Goal: Information Seeking & Learning: Compare options

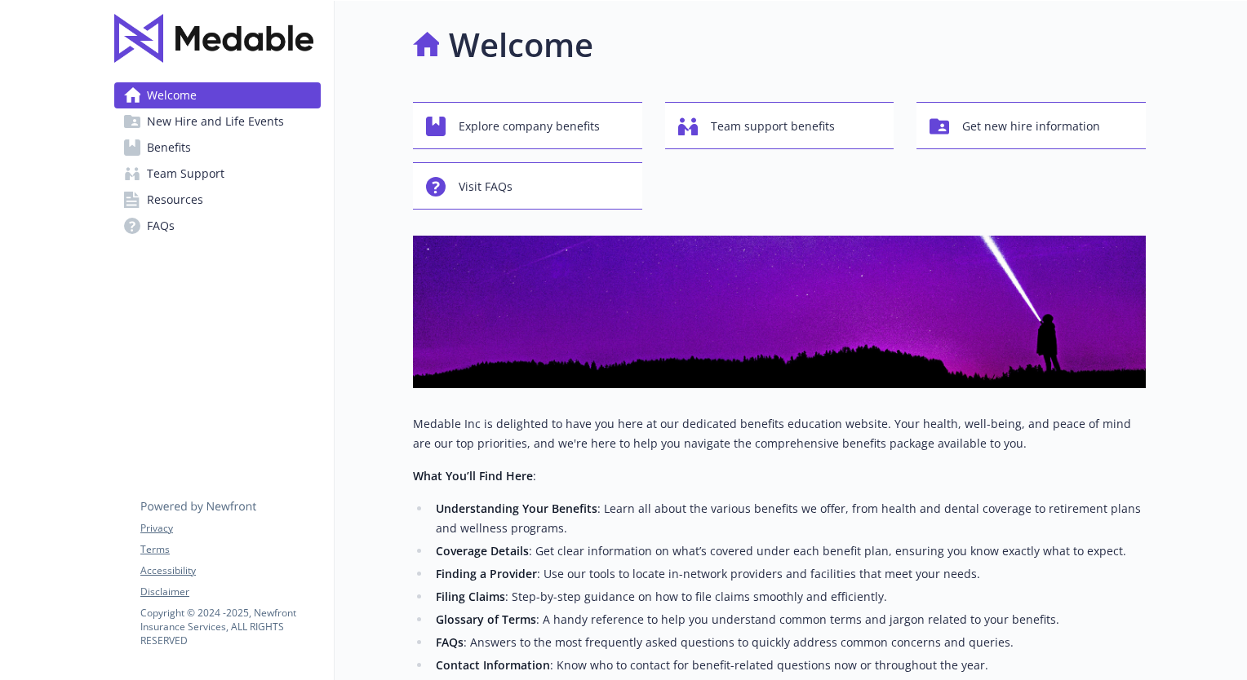
click at [179, 113] on span "New Hire and Life Events" at bounding box center [215, 122] width 137 height 26
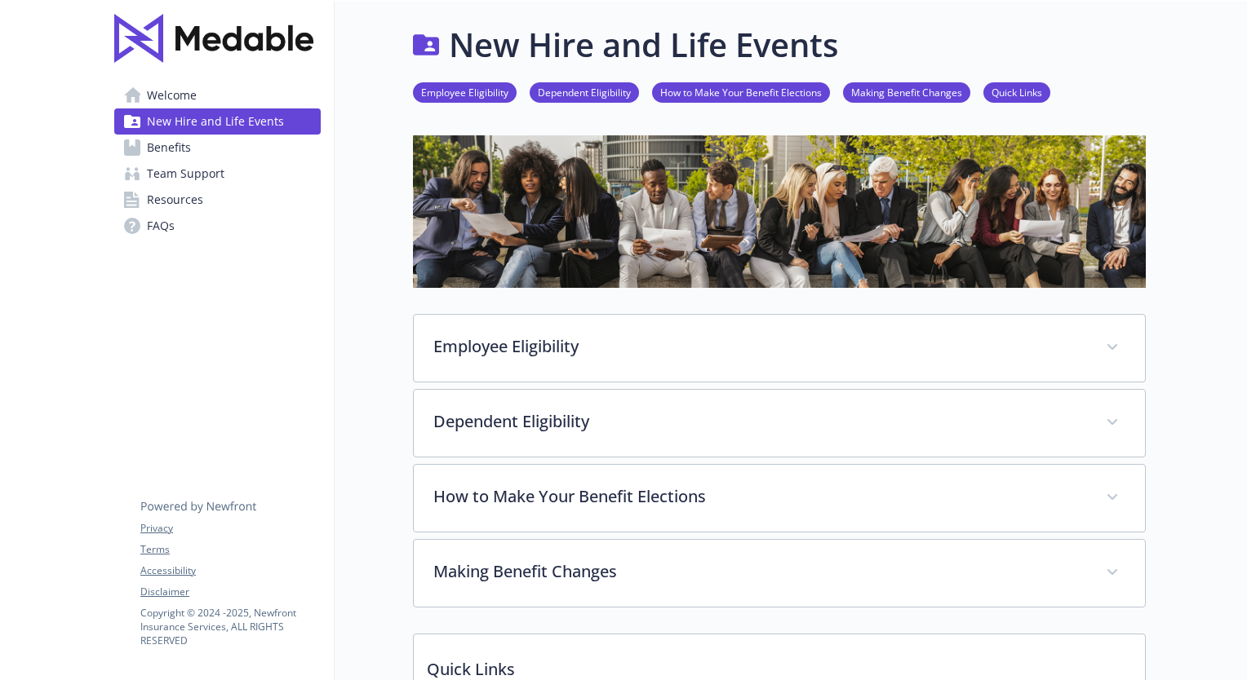
click at [483, 93] on link "Employee Eligibility" at bounding box center [465, 92] width 104 height 16
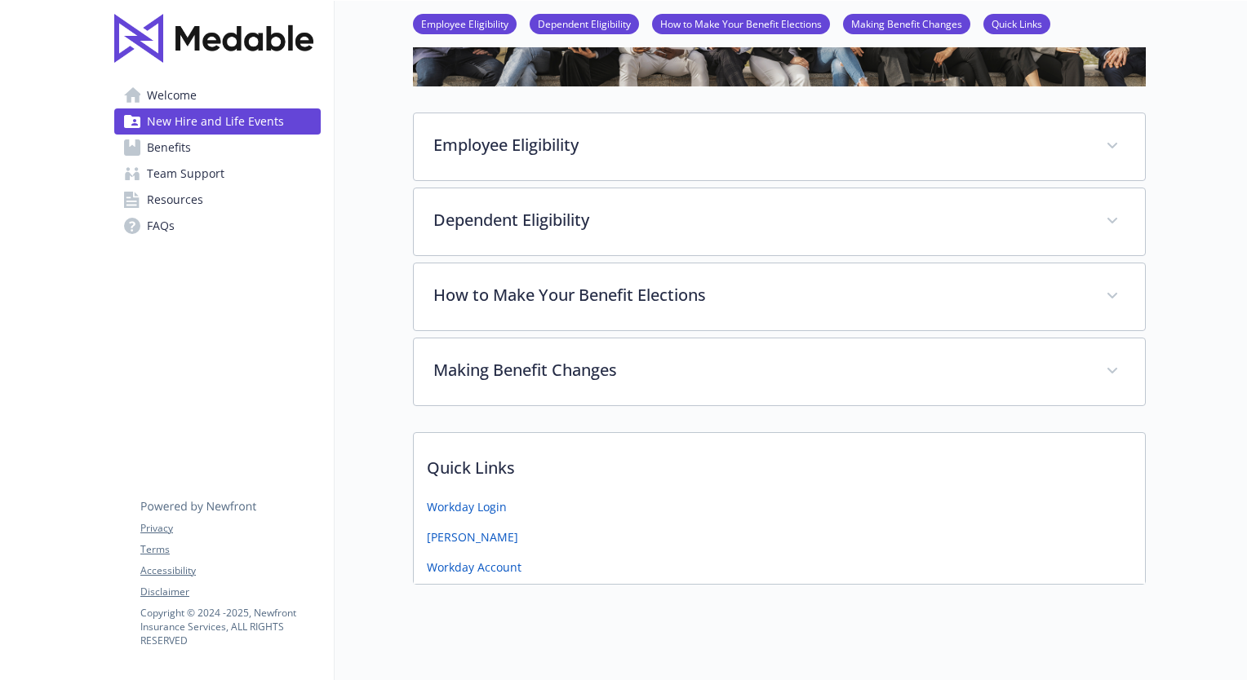
scroll to position [234, 12]
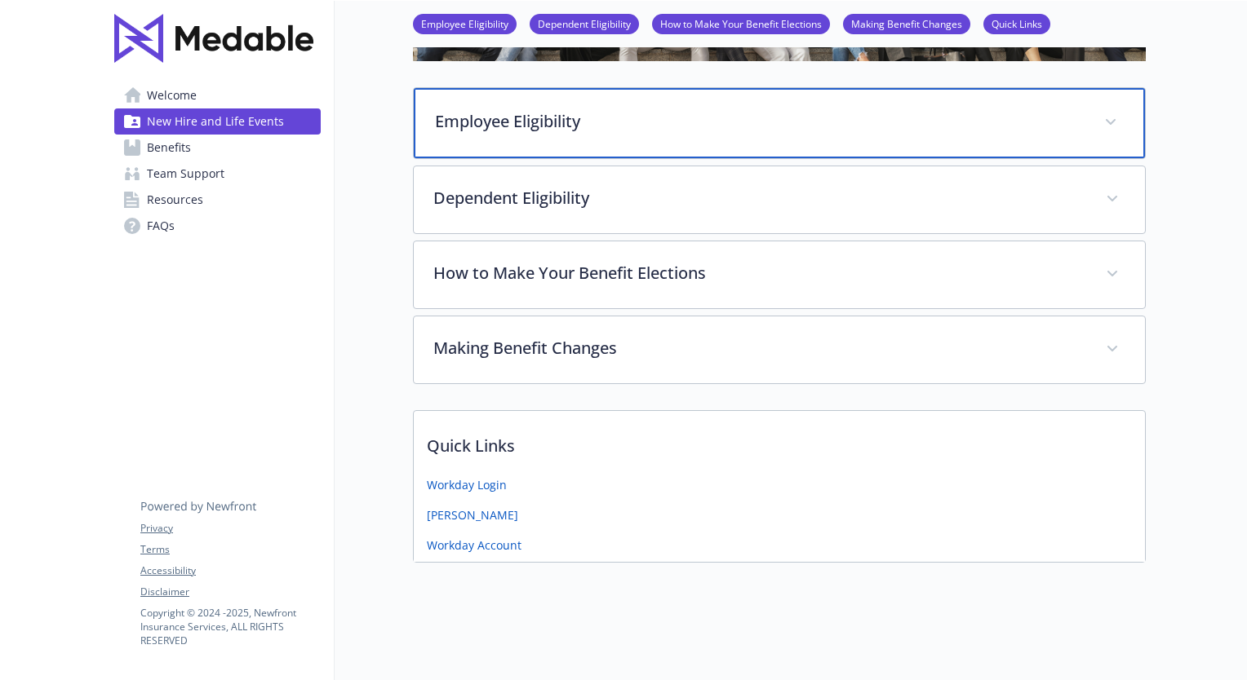
click at [491, 99] on div "Employee Eligibility" at bounding box center [779, 123] width 731 height 70
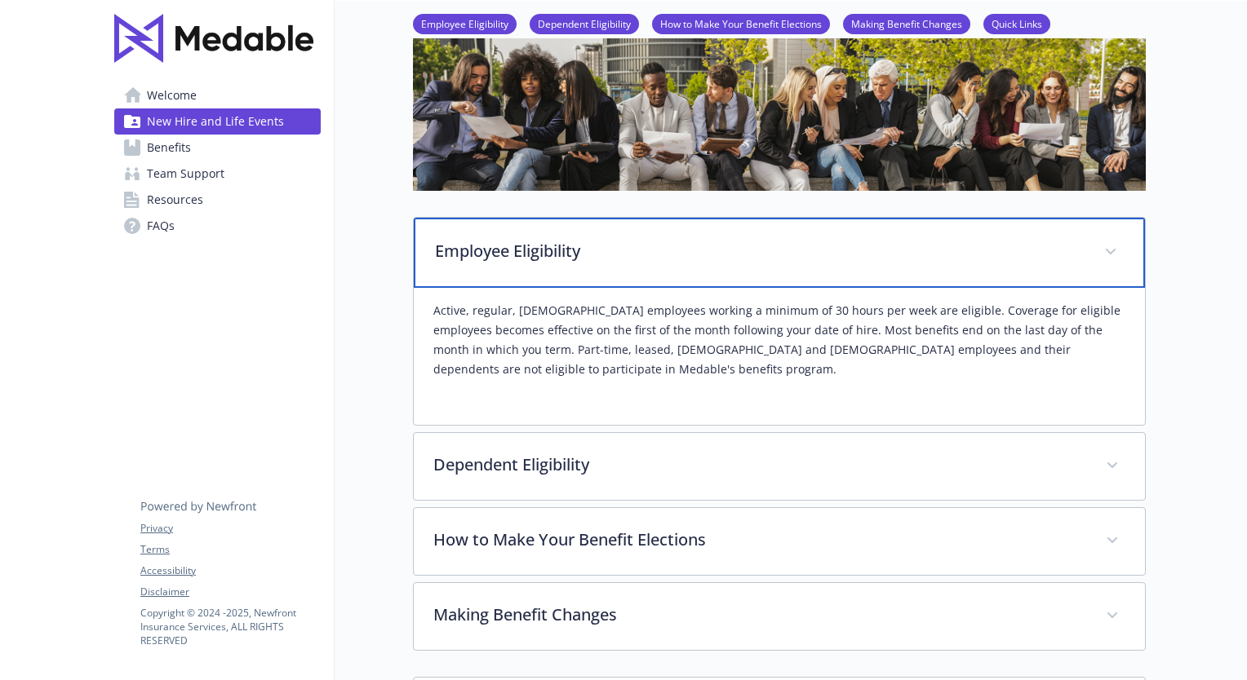
scroll to position [0, 12]
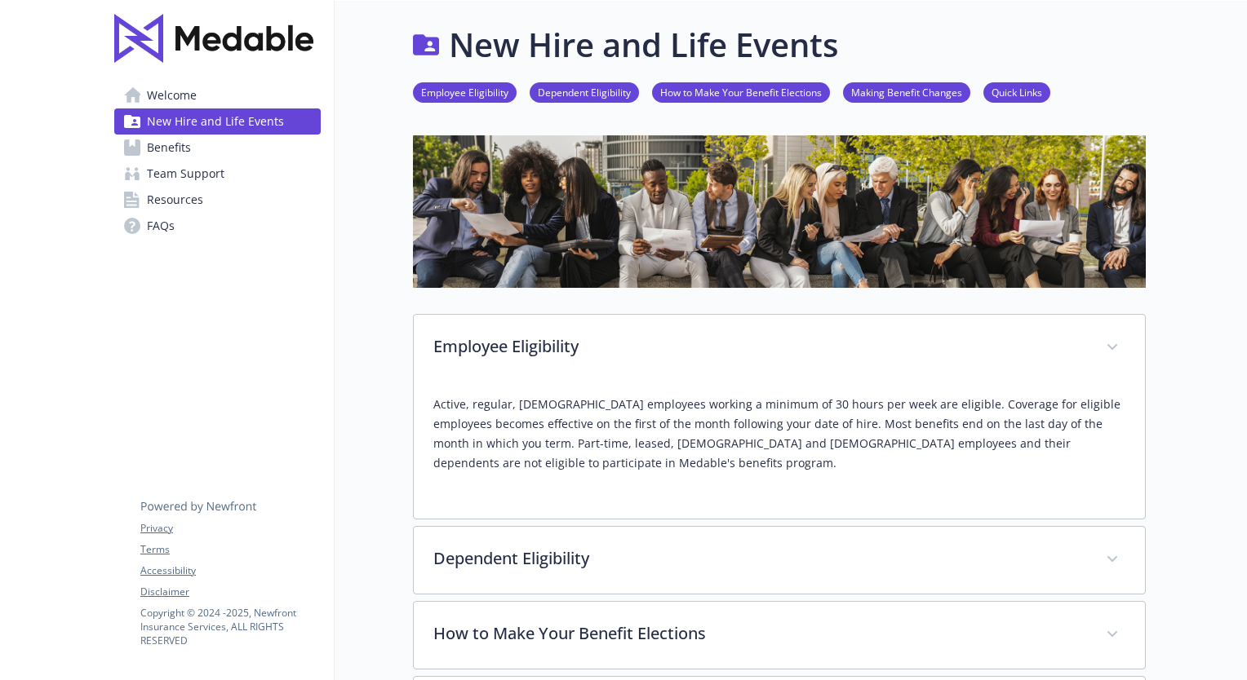
click at [999, 98] on link "Quick Links" at bounding box center [1016, 92] width 67 height 16
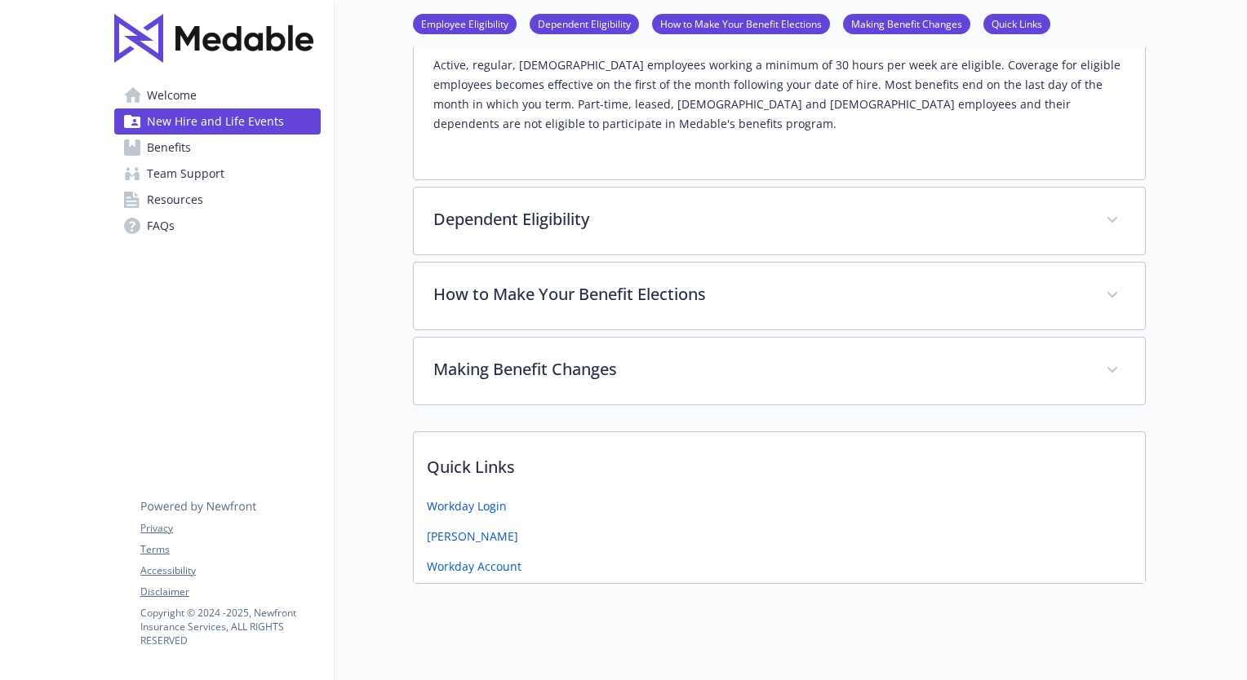
scroll to position [371, 12]
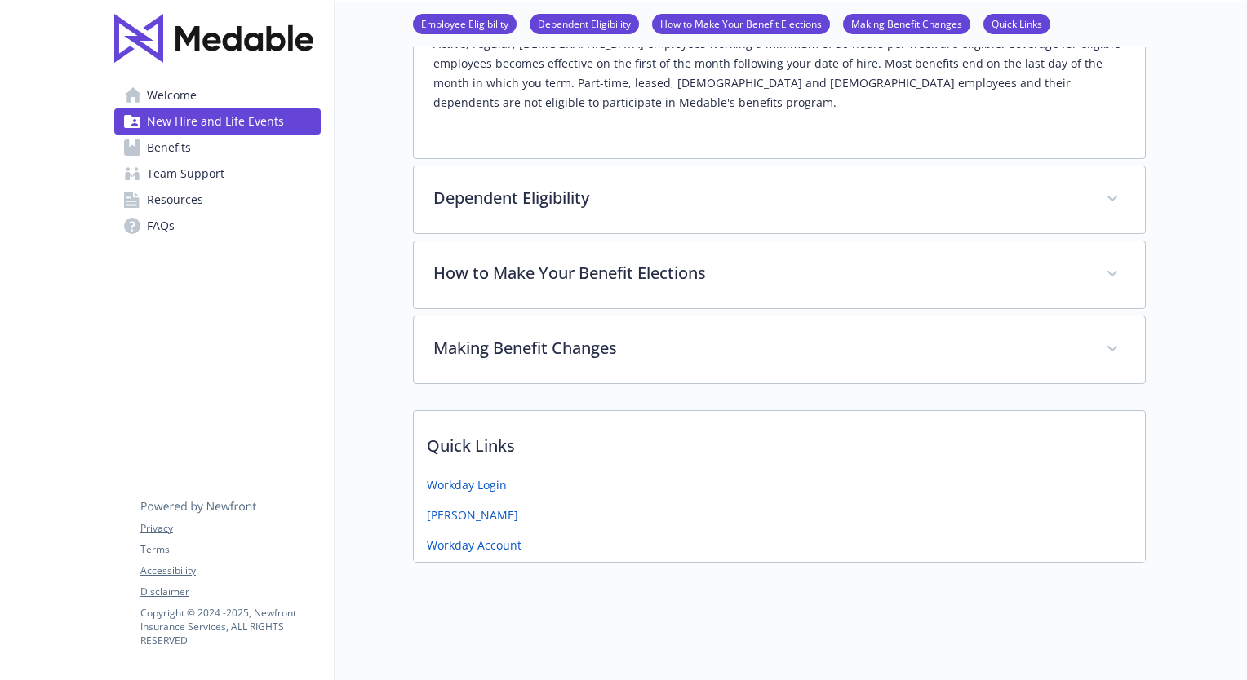
click at [162, 149] on span "Benefits" at bounding box center [169, 148] width 44 height 26
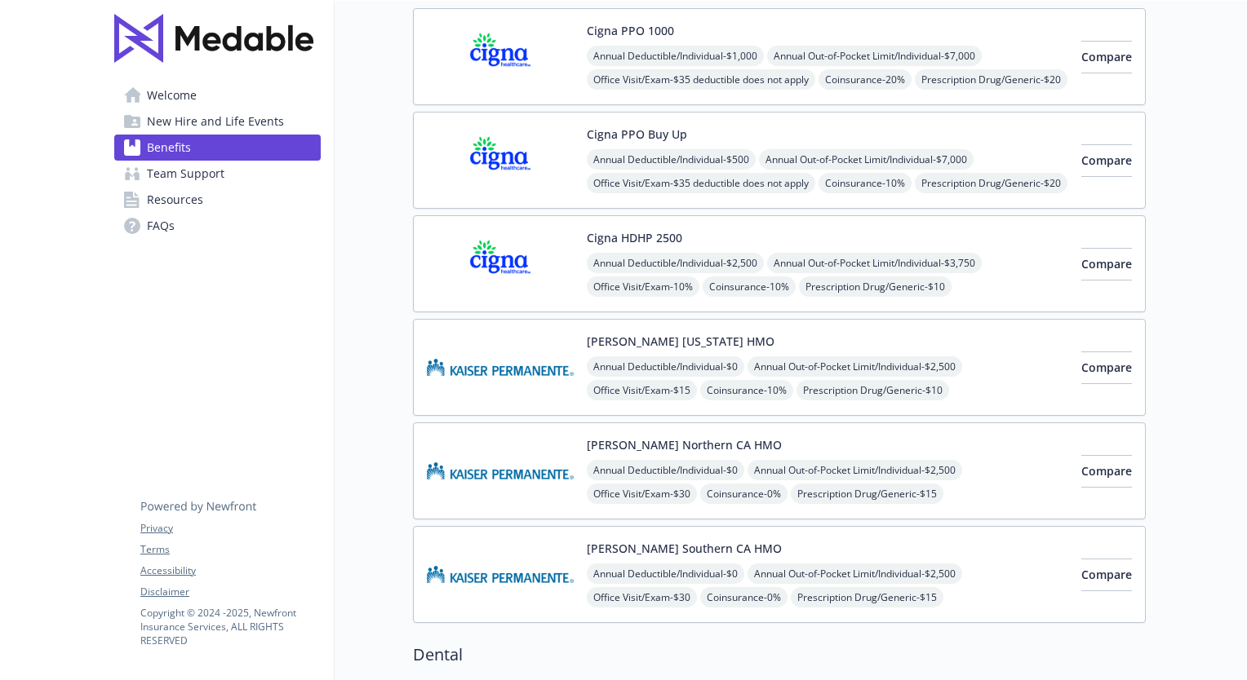
scroll to position [0, 12]
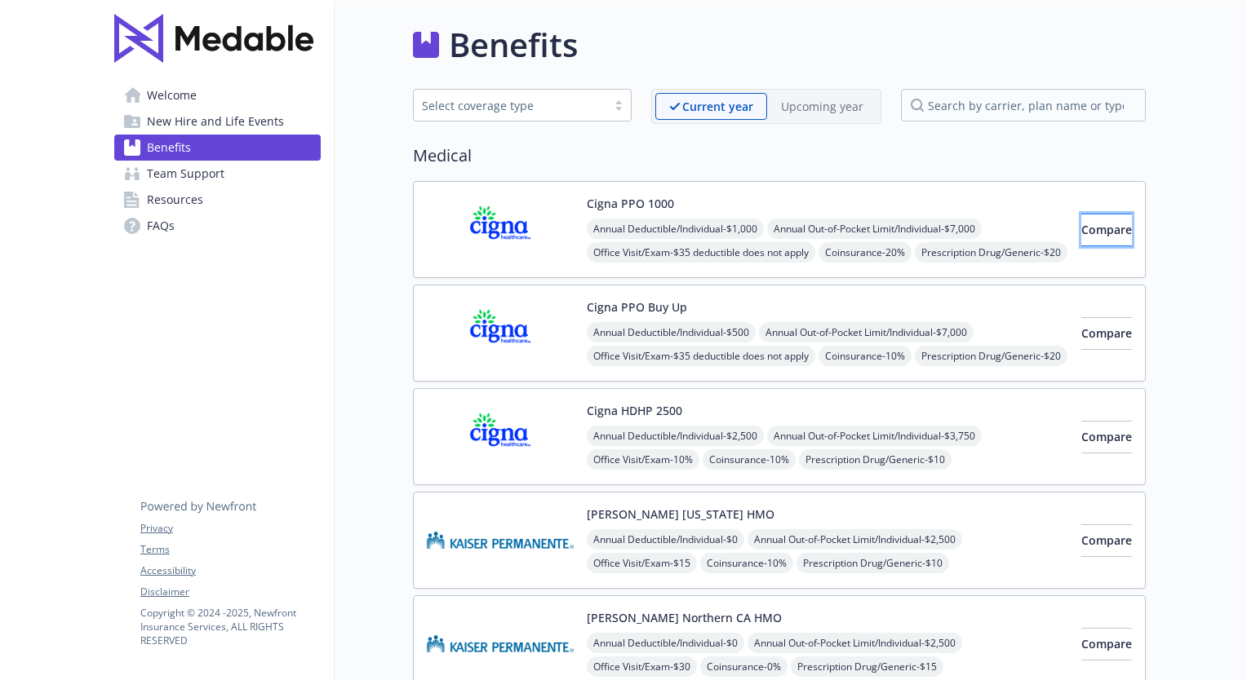
click at [1081, 227] on span "Compare" at bounding box center [1106, 230] width 51 height 16
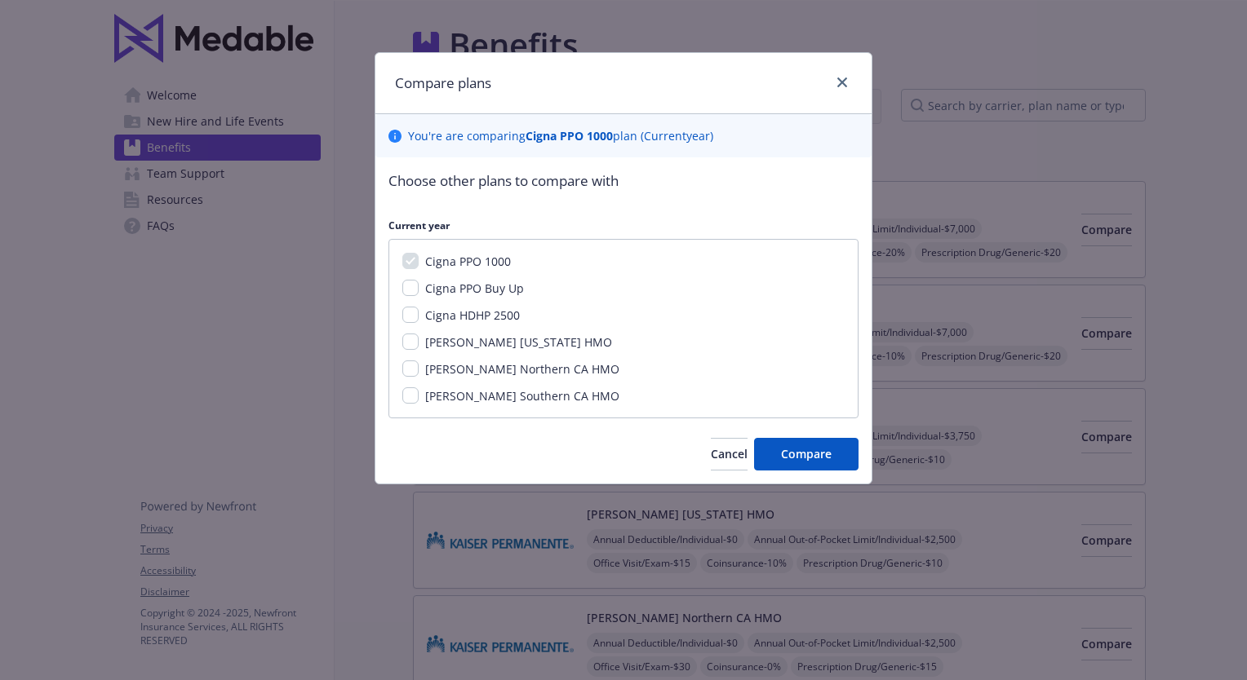
click at [474, 286] on span "Cigna PPO Buy Up" at bounding box center [474, 289] width 99 height 16
click at [419, 286] on input "Cigna PPO Buy Up" at bounding box center [410, 288] width 16 height 16
checkbox input "true"
click at [472, 312] on span "Cigna HDHP 2500" at bounding box center [472, 316] width 95 height 16
click at [419, 312] on input "Cigna HDHP 2500" at bounding box center [410, 315] width 16 height 16
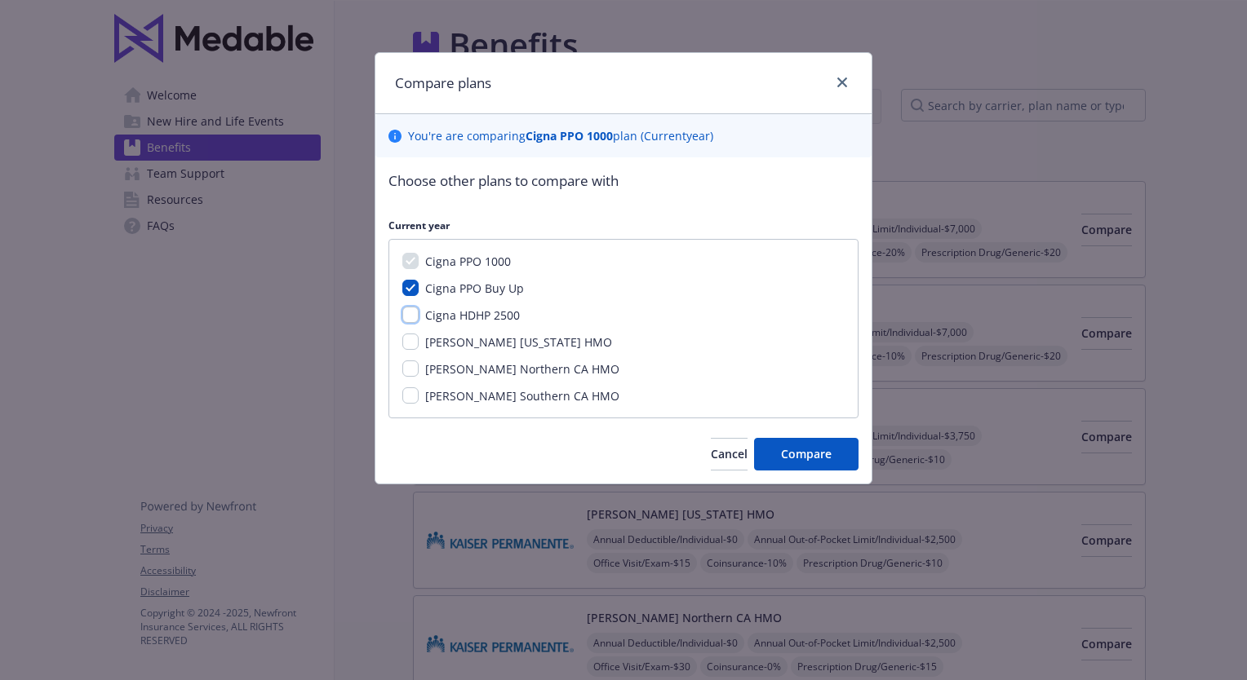
checkbox input "true"
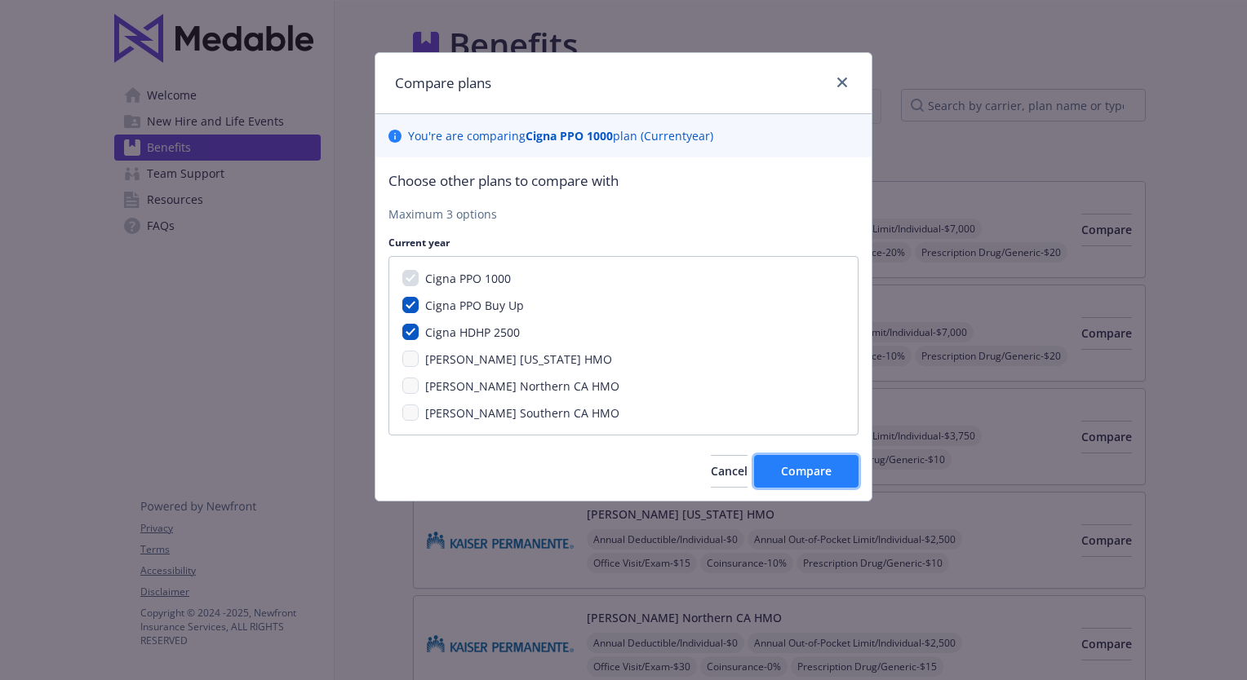
click at [820, 466] on span "Compare" at bounding box center [806, 471] width 51 height 16
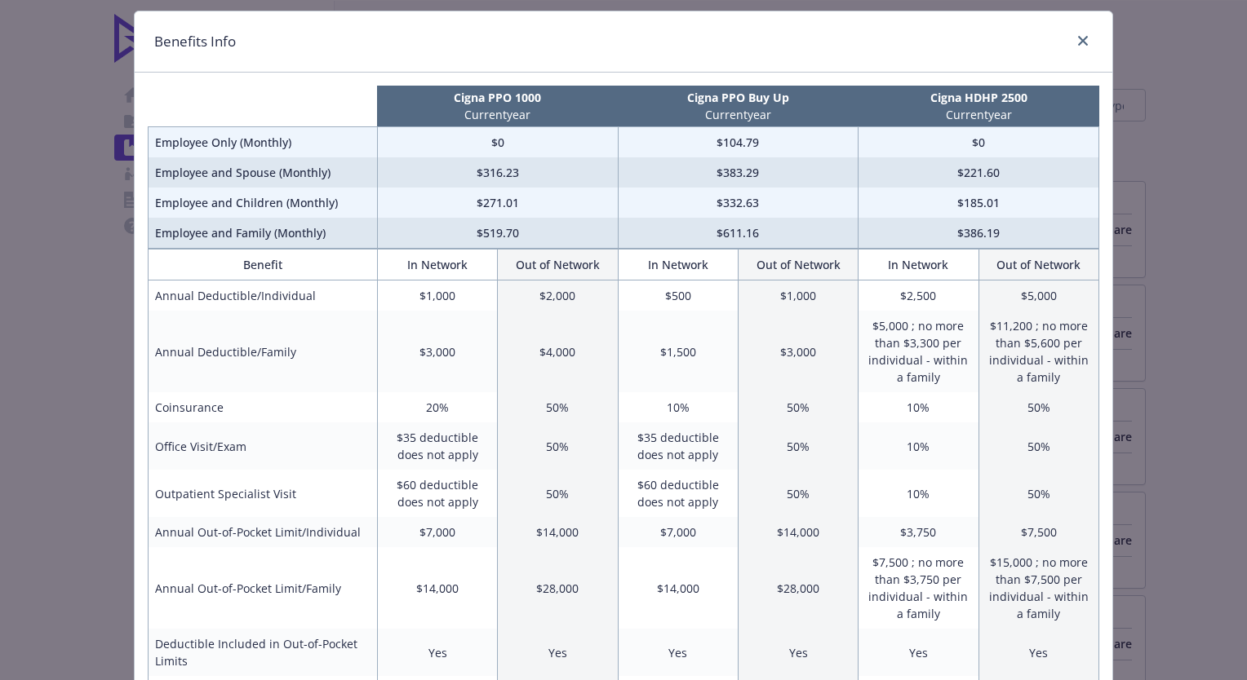
scroll to position [0, 0]
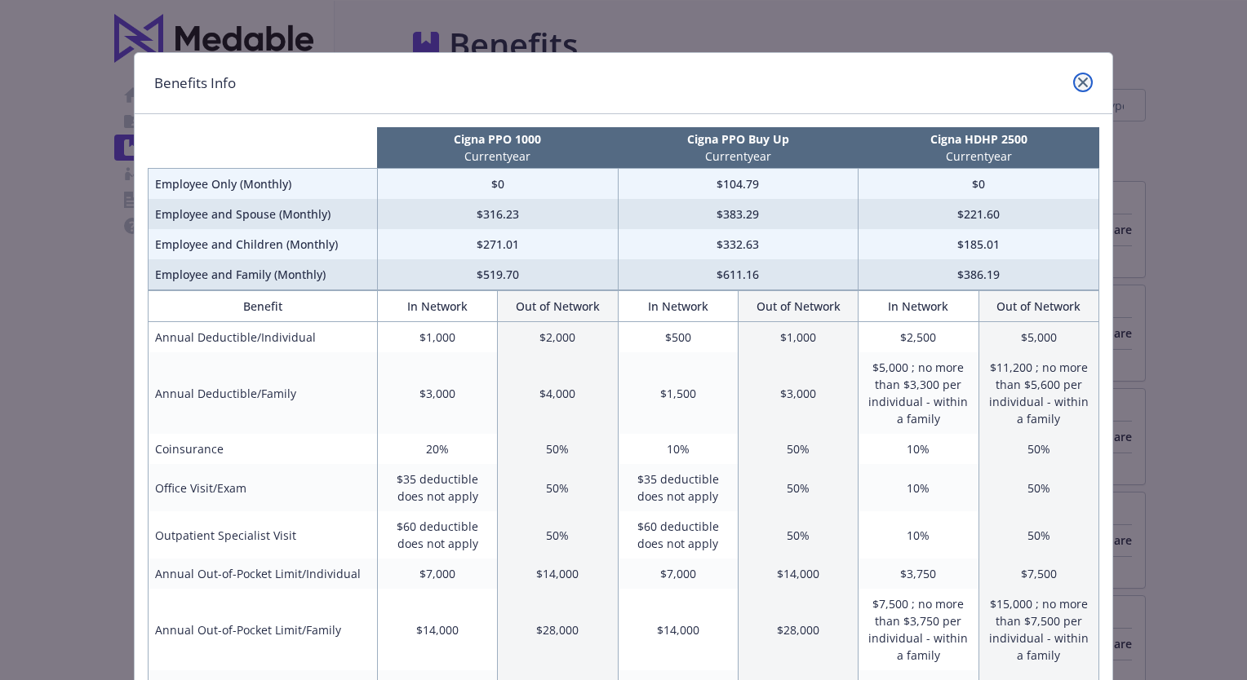
click at [1079, 80] on icon "close" at bounding box center [1083, 83] width 10 height 10
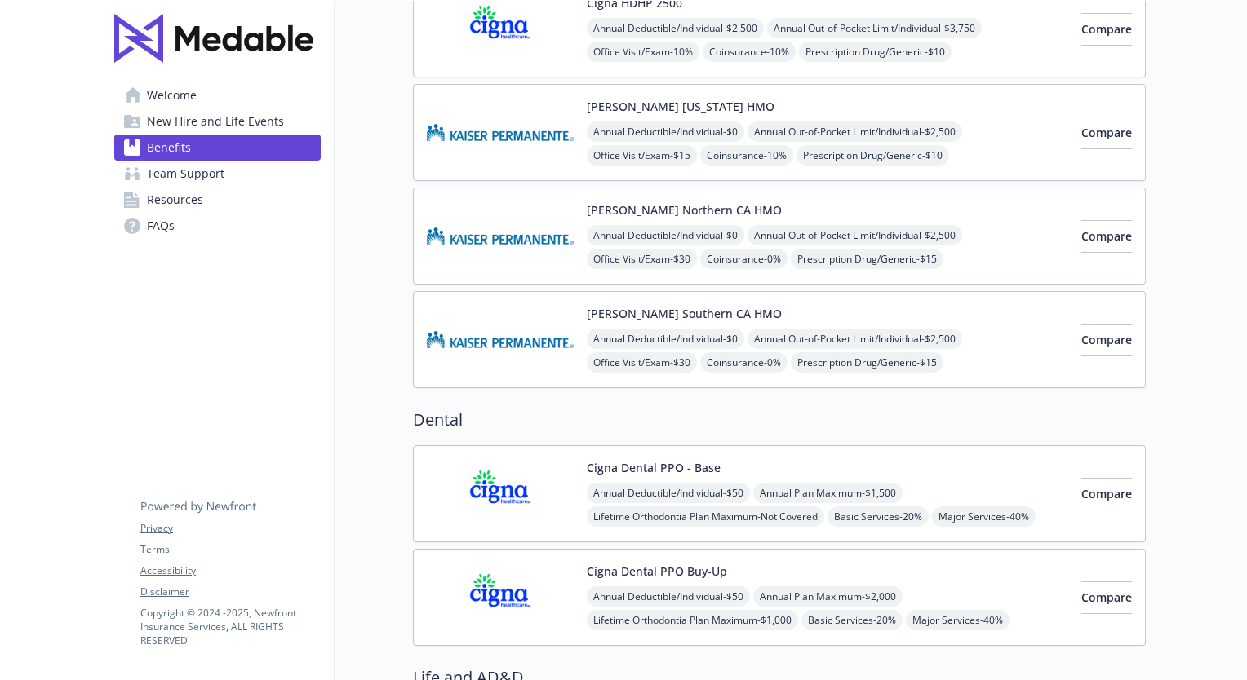
scroll to position [734, 12]
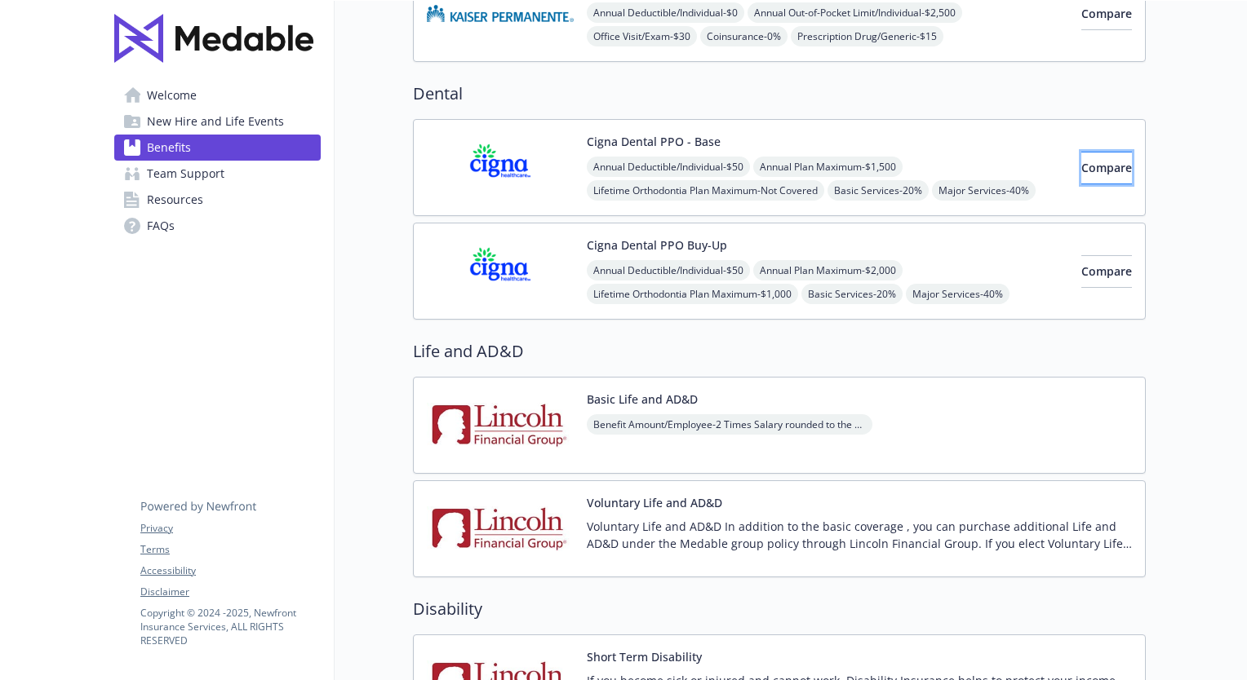
click at [1088, 163] on span "Compare" at bounding box center [1106, 168] width 51 height 16
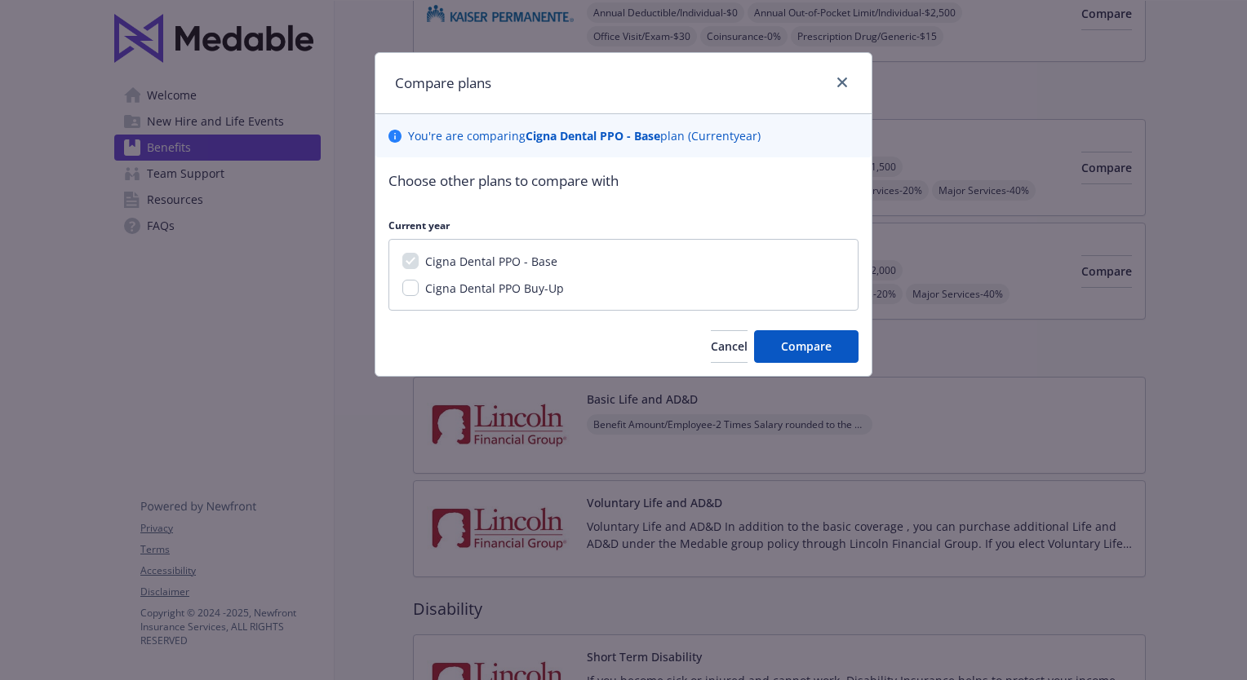
click at [550, 289] on span "Cigna Dental PPO Buy-Up" at bounding box center [494, 289] width 139 height 16
click at [419, 289] on input "Cigna Dental PPO Buy-Up" at bounding box center [410, 288] width 16 height 16
checkbox input "true"
click at [800, 339] on span "Compare" at bounding box center [806, 347] width 51 height 16
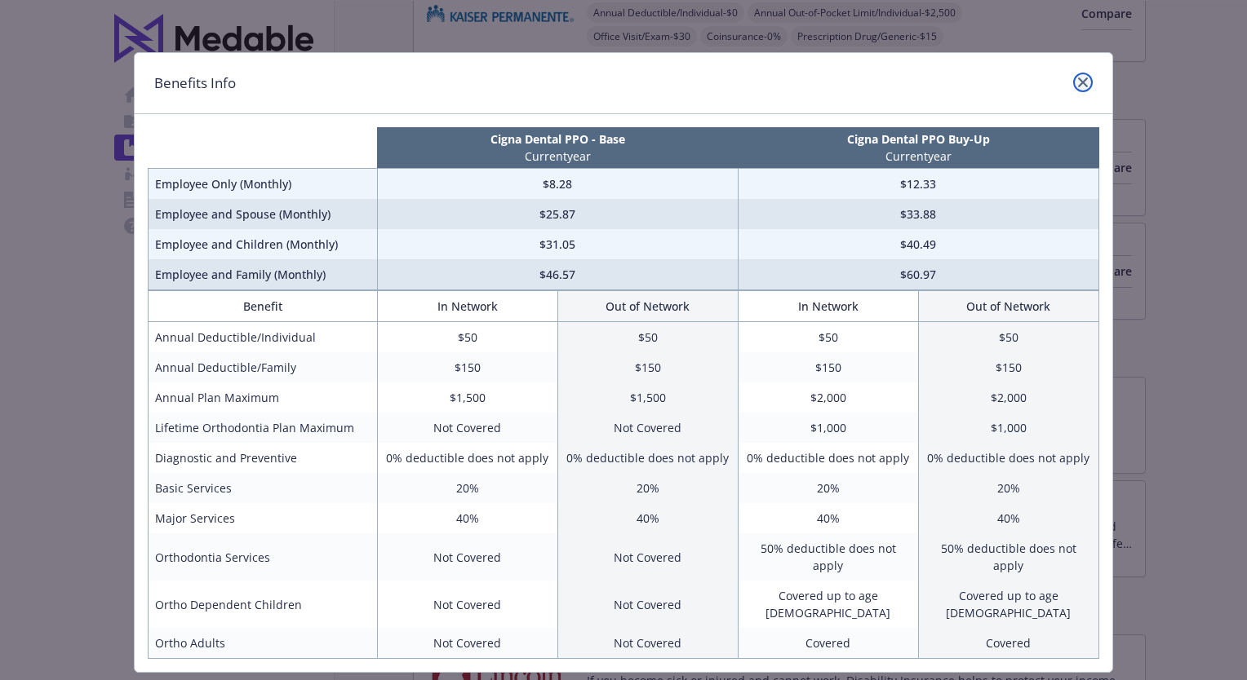
click at [1078, 86] on icon "close" at bounding box center [1083, 83] width 10 height 10
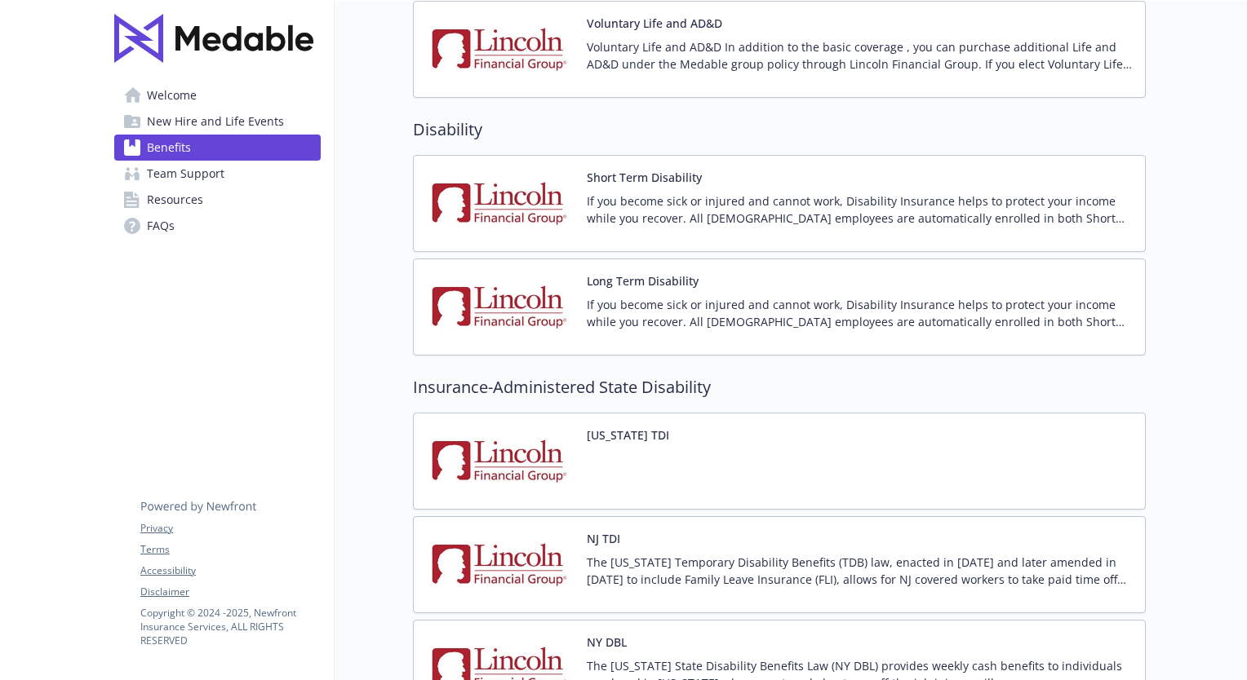
scroll to position [1224, 12]
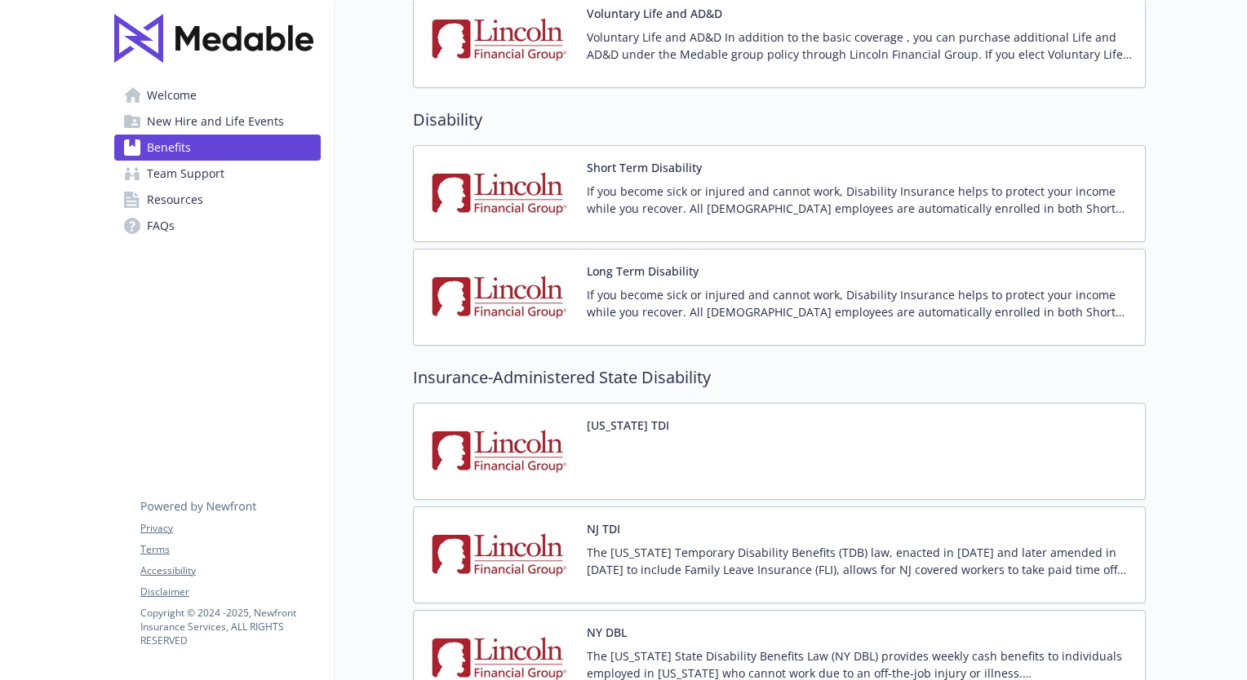
click at [638, 166] on button "Short Term Disability" at bounding box center [644, 167] width 115 height 17
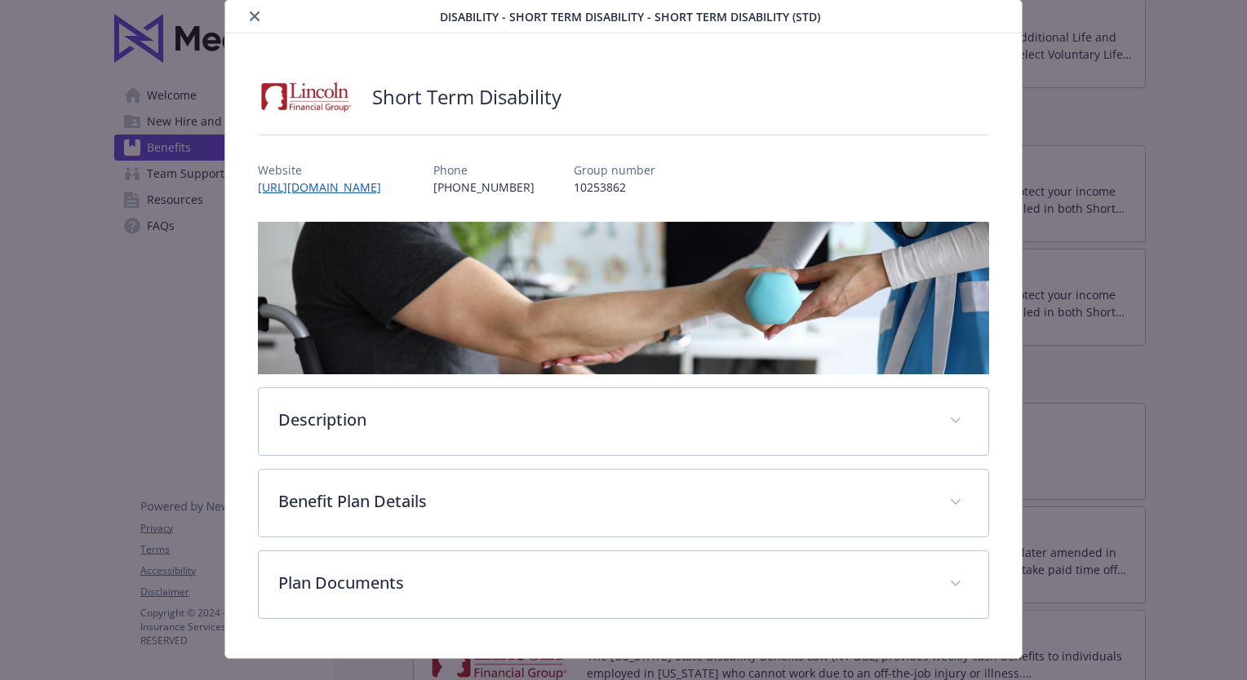
scroll to position [80, 0]
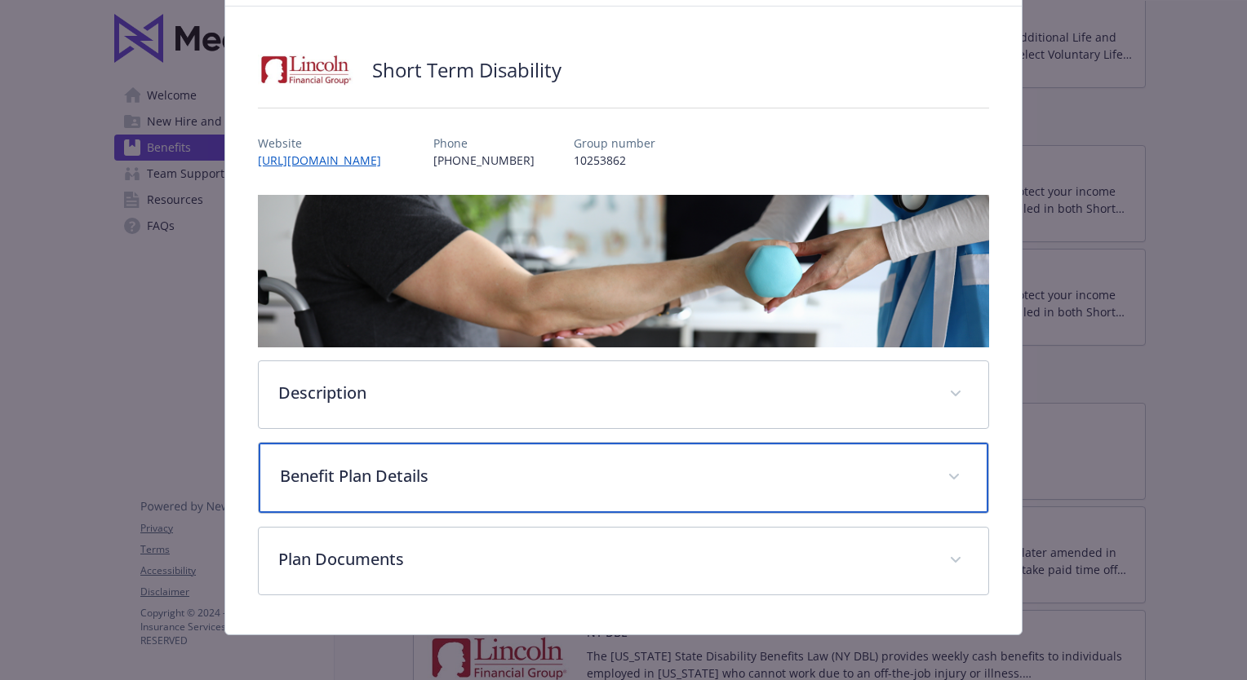
click at [956, 469] on span "details for plan Disability - Short Term Disability - Short Term Disability (ST…" at bounding box center [954, 477] width 26 height 26
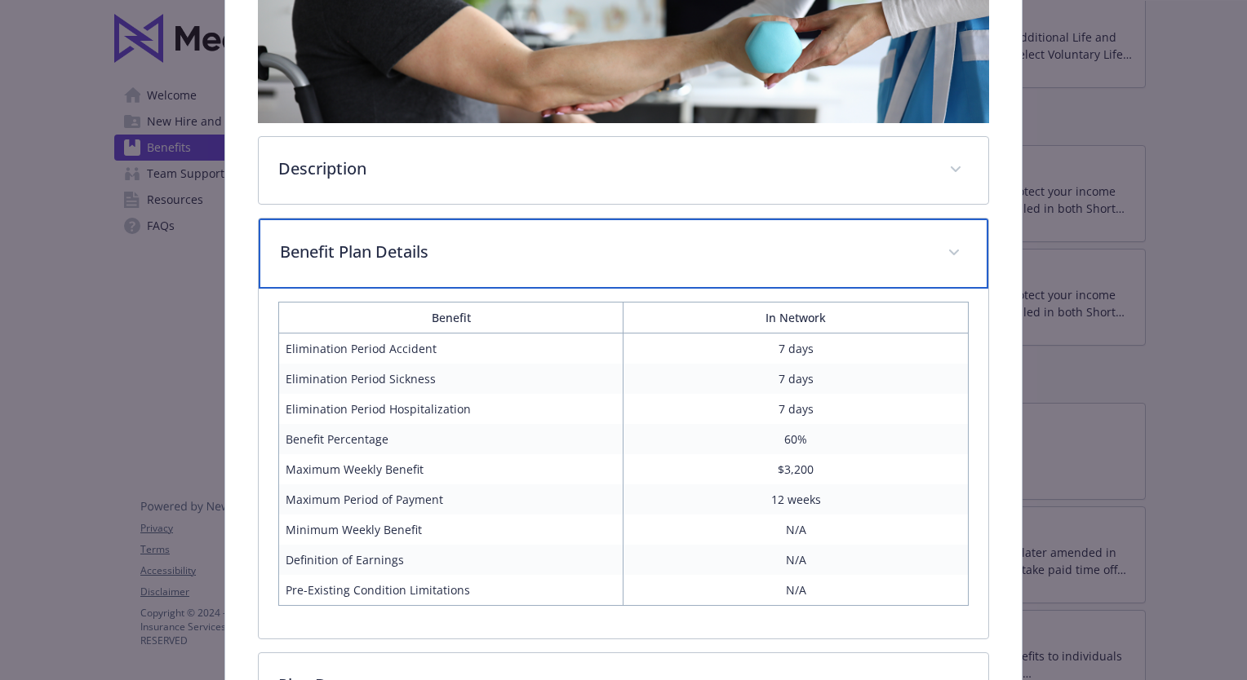
scroll to position [325, 0]
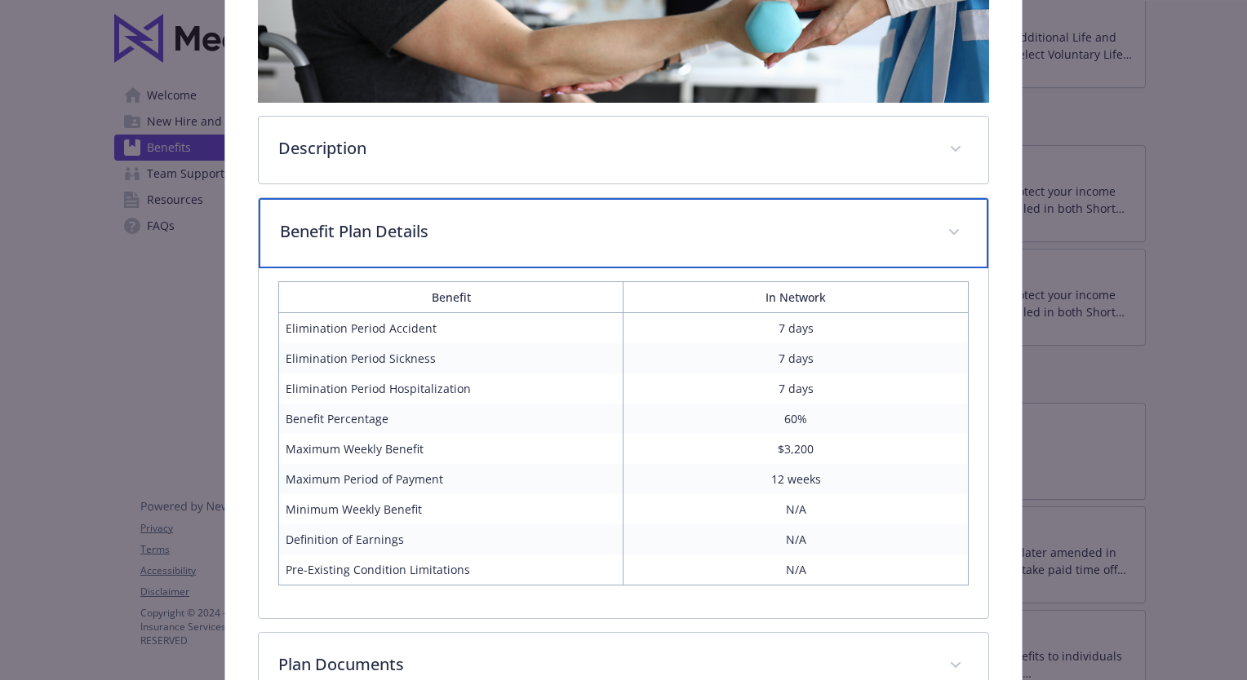
click at [949, 229] on icon "details for plan Disability - Short Term Disability - Short Term Disability (ST…" at bounding box center [954, 232] width 10 height 6
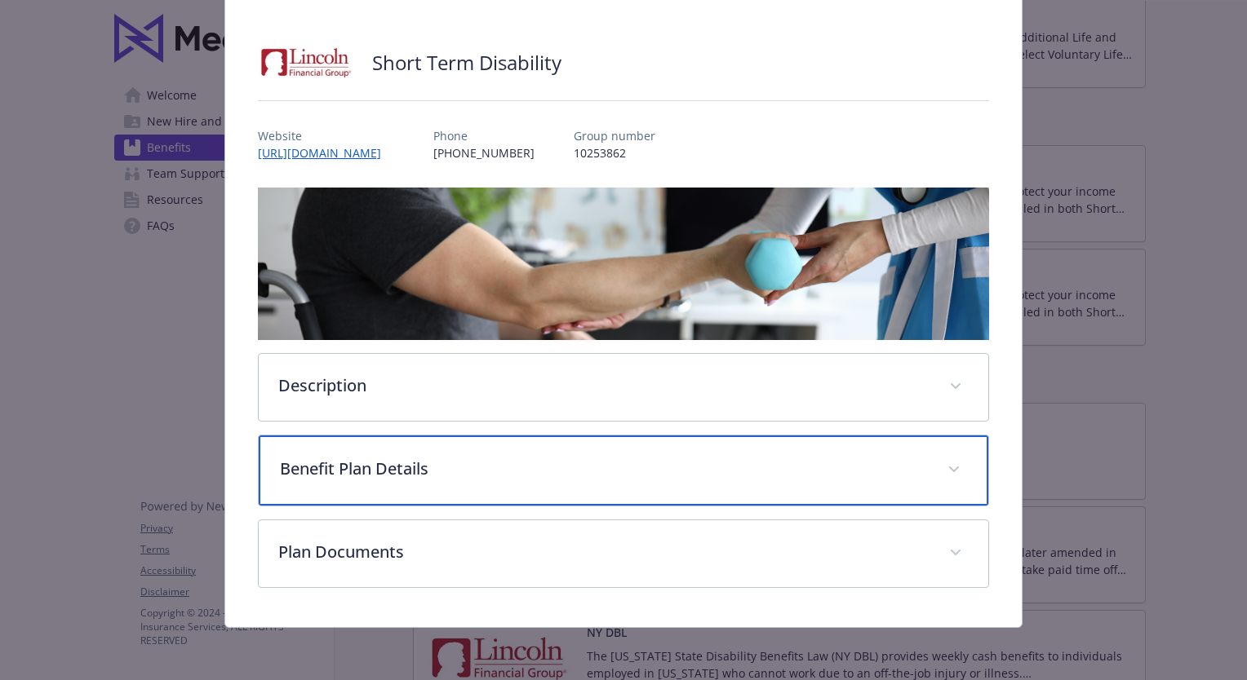
scroll to position [82, 0]
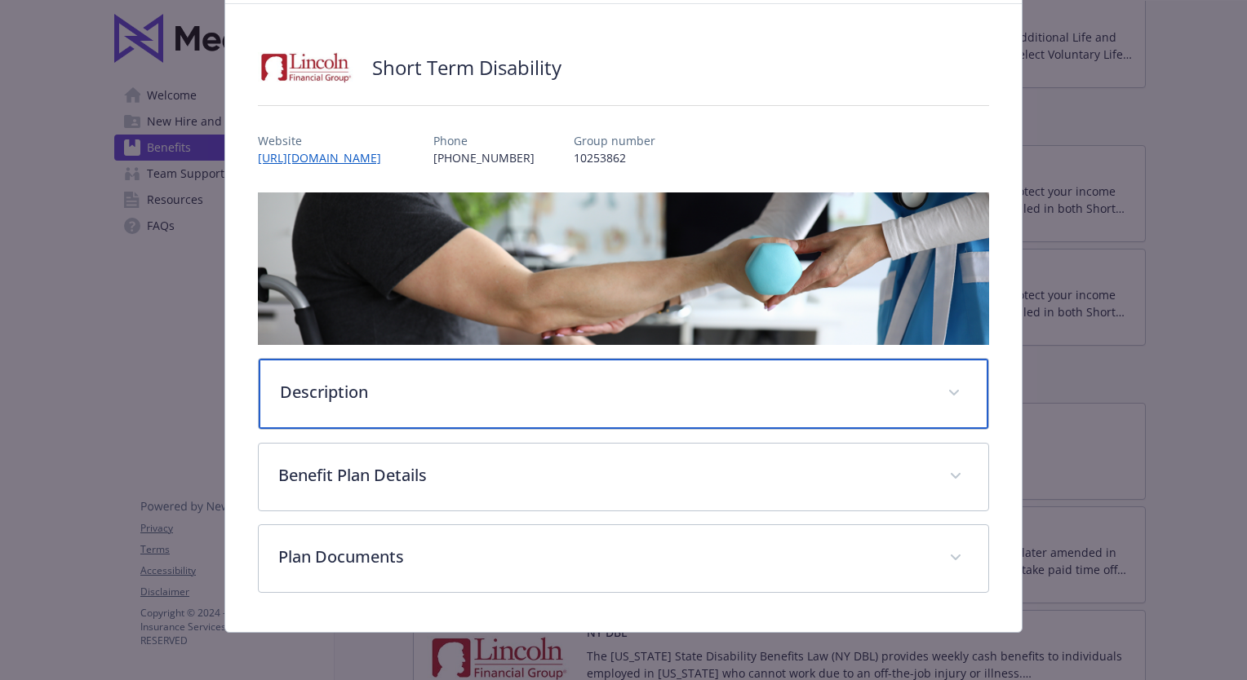
click at [950, 391] on span "details for plan Disability - Short Term Disability - Short Term Disability (ST…" at bounding box center [954, 393] width 26 height 26
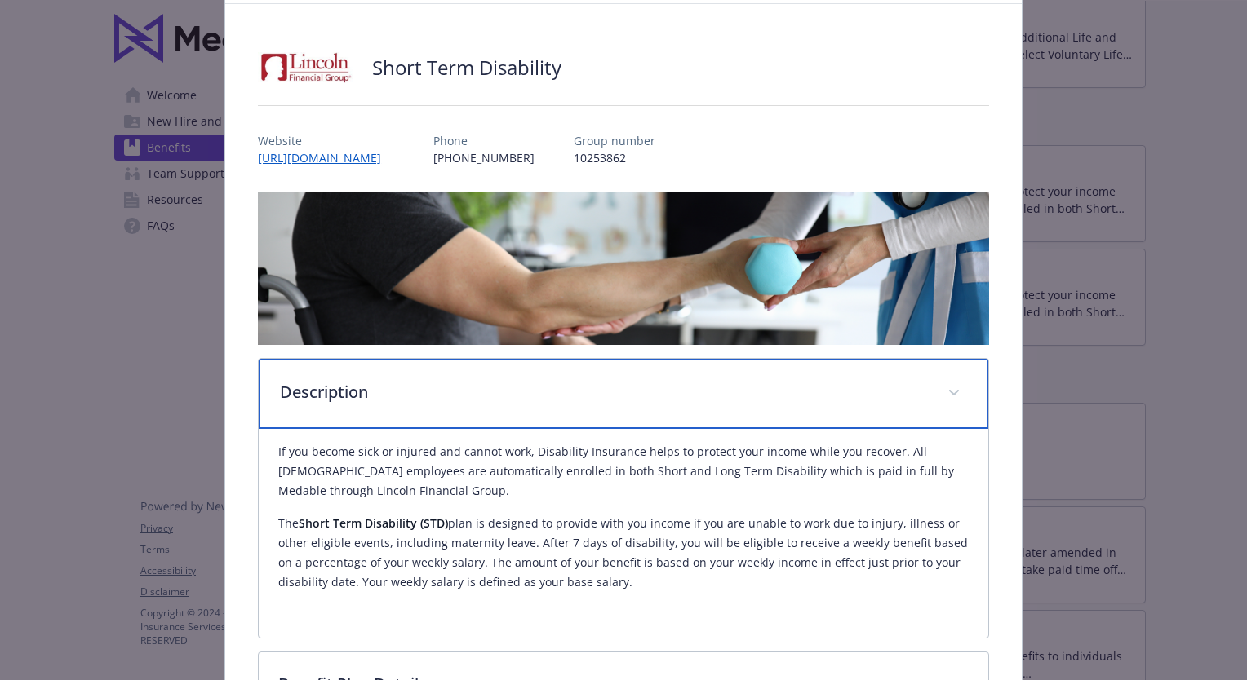
click at [950, 391] on span "details for plan Disability - Short Term Disability - Short Term Disability (ST…" at bounding box center [954, 393] width 26 height 26
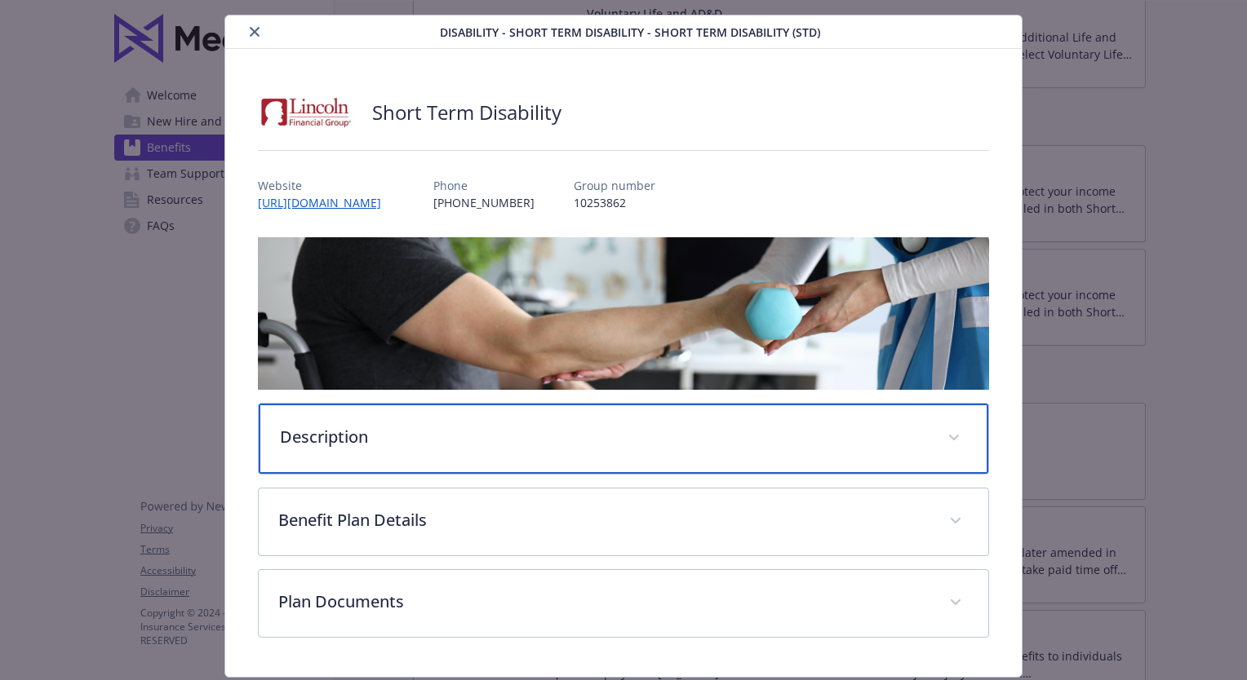
scroll to position [0, 0]
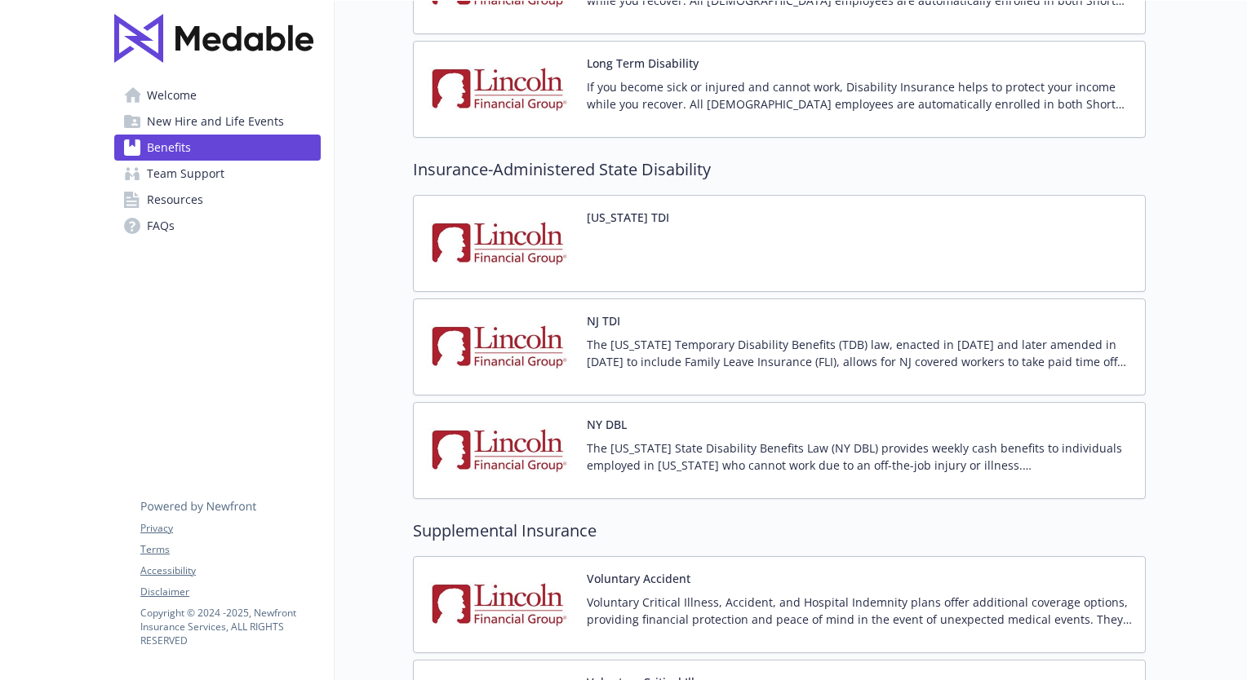
scroll to position [1387, 12]
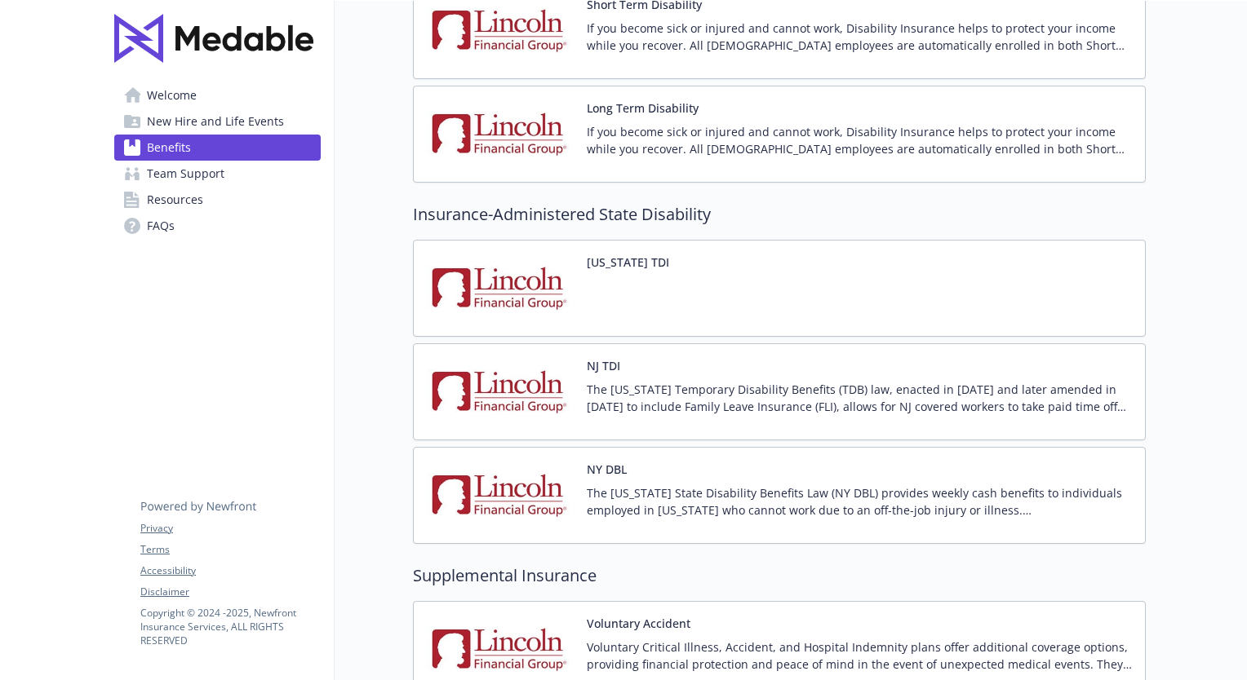
click at [635, 109] on button "Long Term Disability" at bounding box center [643, 108] width 112 height 17
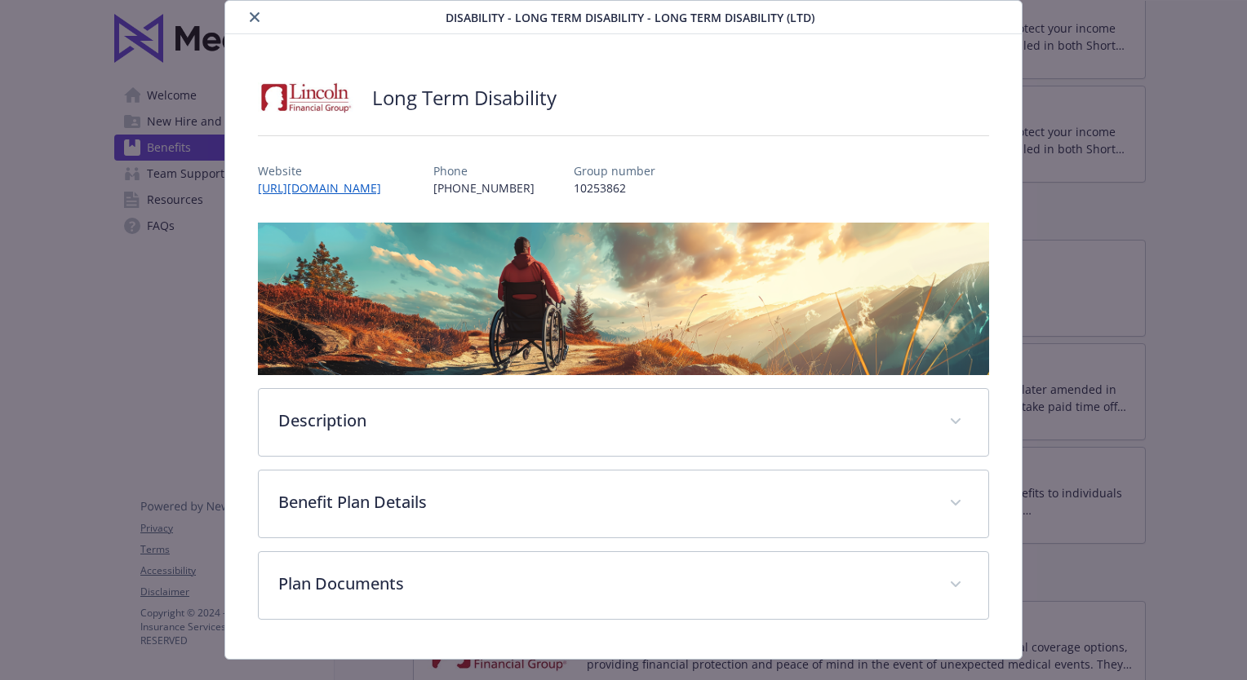
scroll to position [80, 0]
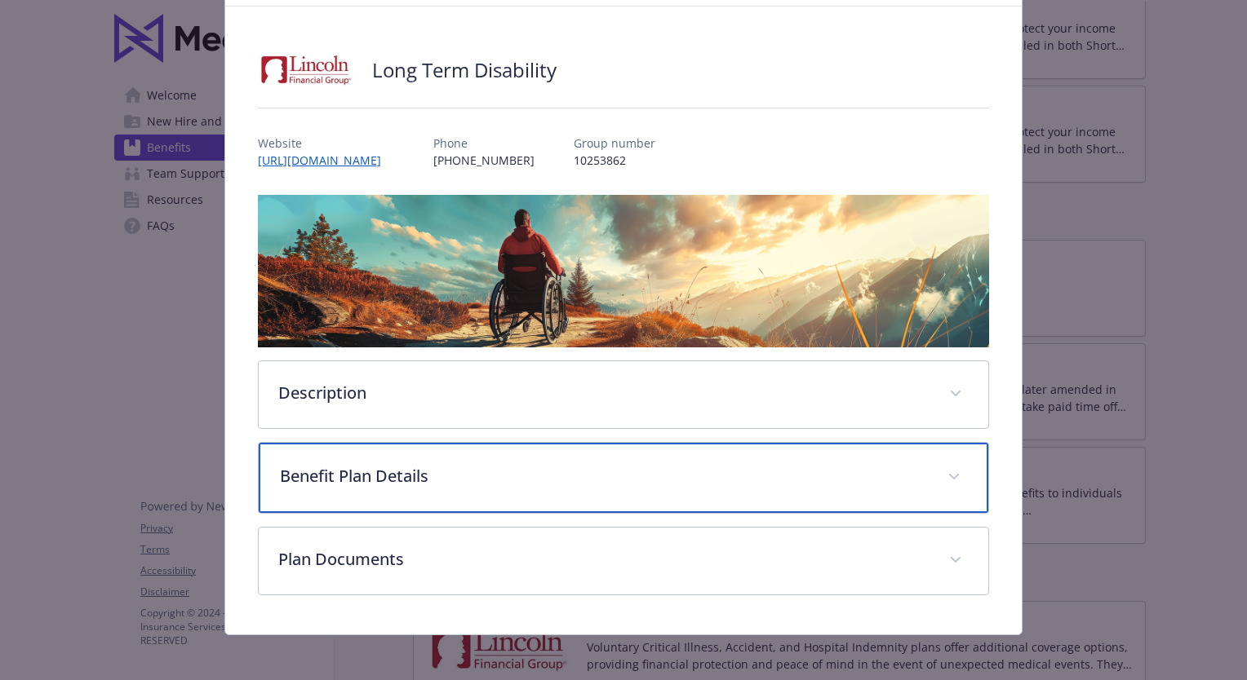
click at [941, 464] on span "details for plan Disability - Long Term Disability - Long Term Disability (LTD)" at bounding box center [954, 477] width 26 height 26
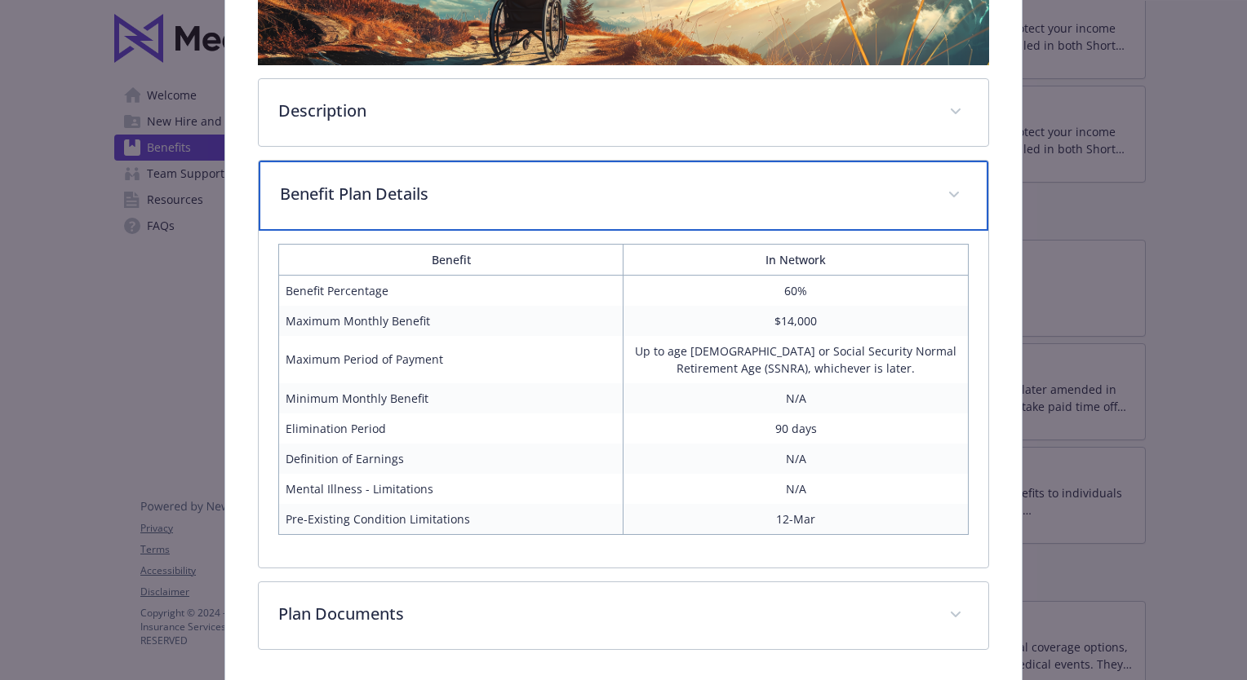
scroll to position [406, 0]
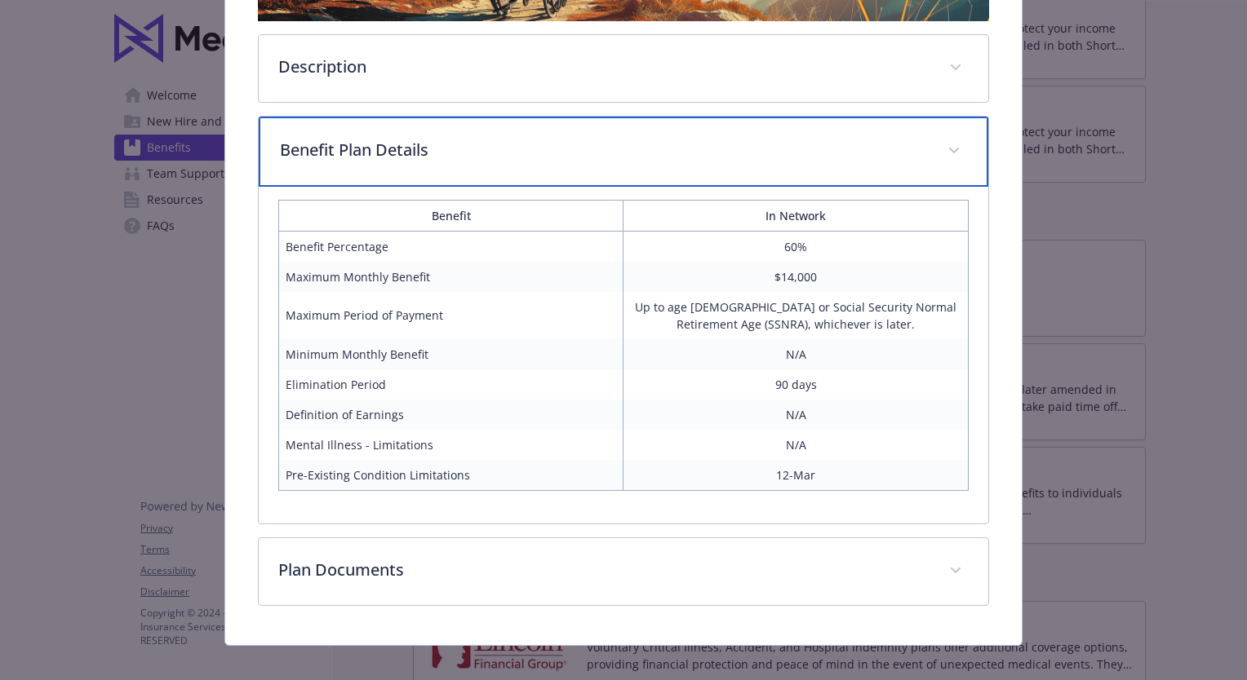
click at [949, 148] on icon "details for plan Disability - Long Term Disability - Long Term Disability (LTD)" at bounding box center [954, 151] width 10 height 6
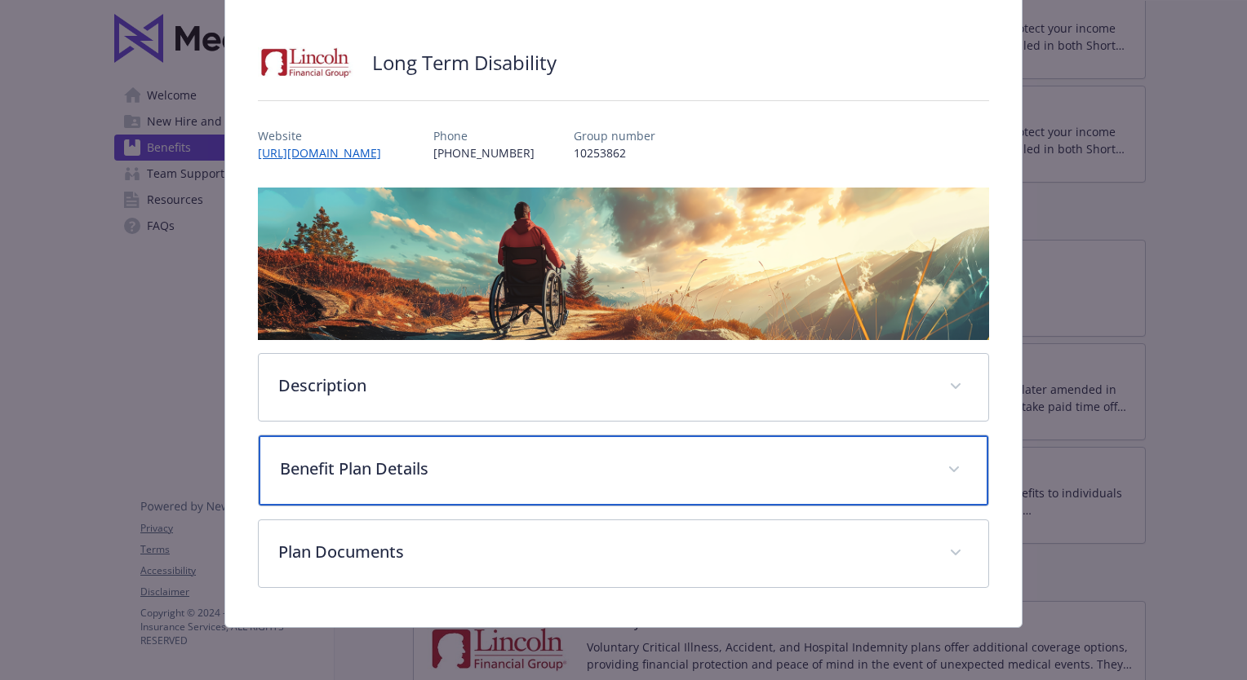
scroll to position [82, 0]
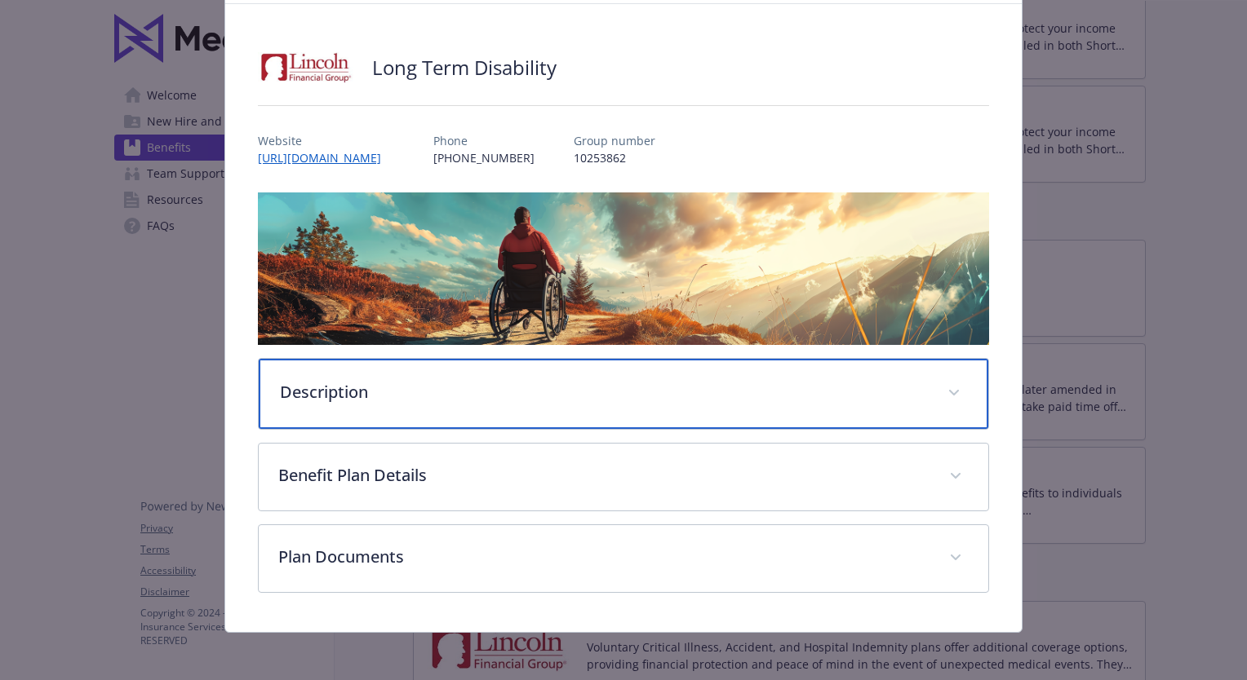
click at [950, 400] on span "details for plan Disability - Long Term Disability - Long Term Disability (LTD)" at bounding box center [954, 393] width 26 height 26
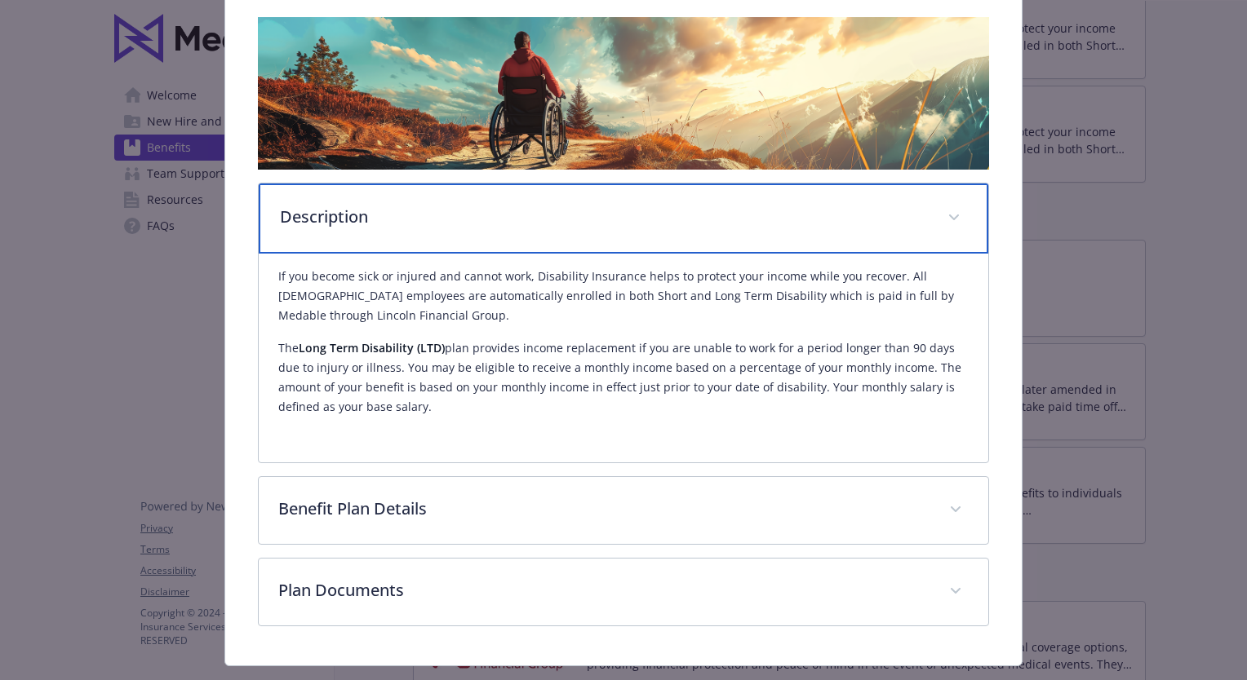
scroll to position [291, 0]
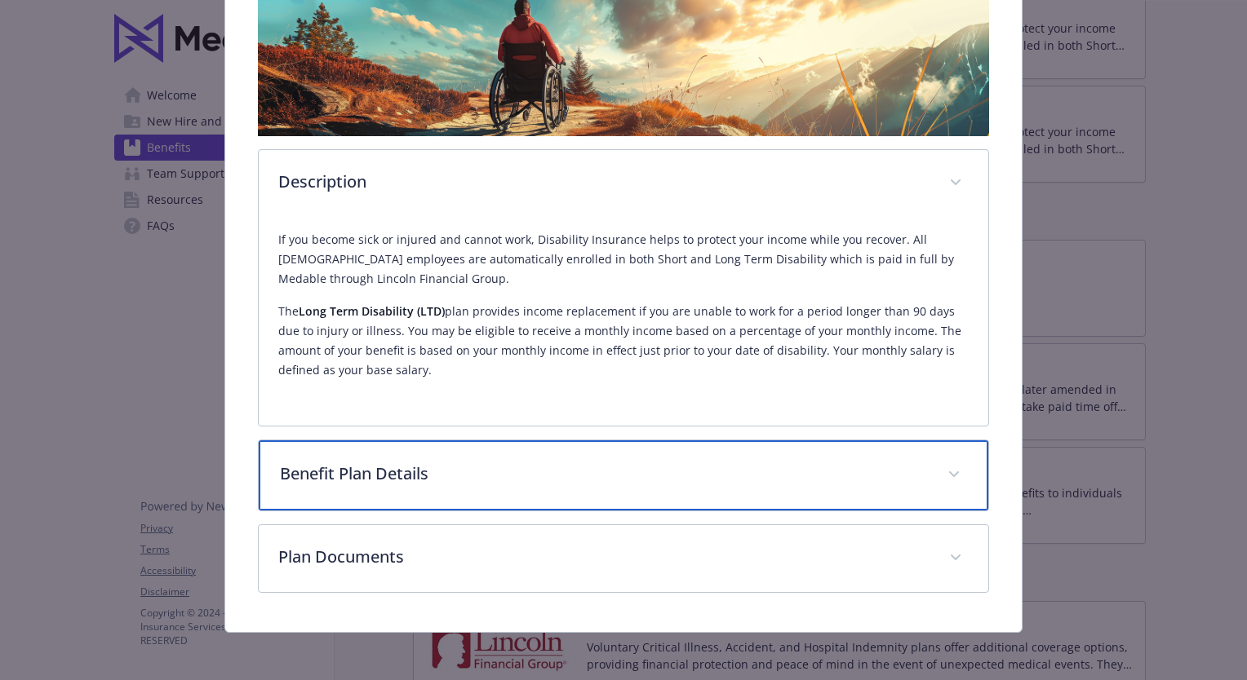
click at [950, 462] on span "details for plan Disability - Long Term Disability - Long Term Disability (LTD)" at bounding box center [954, 475] width 26 height 26
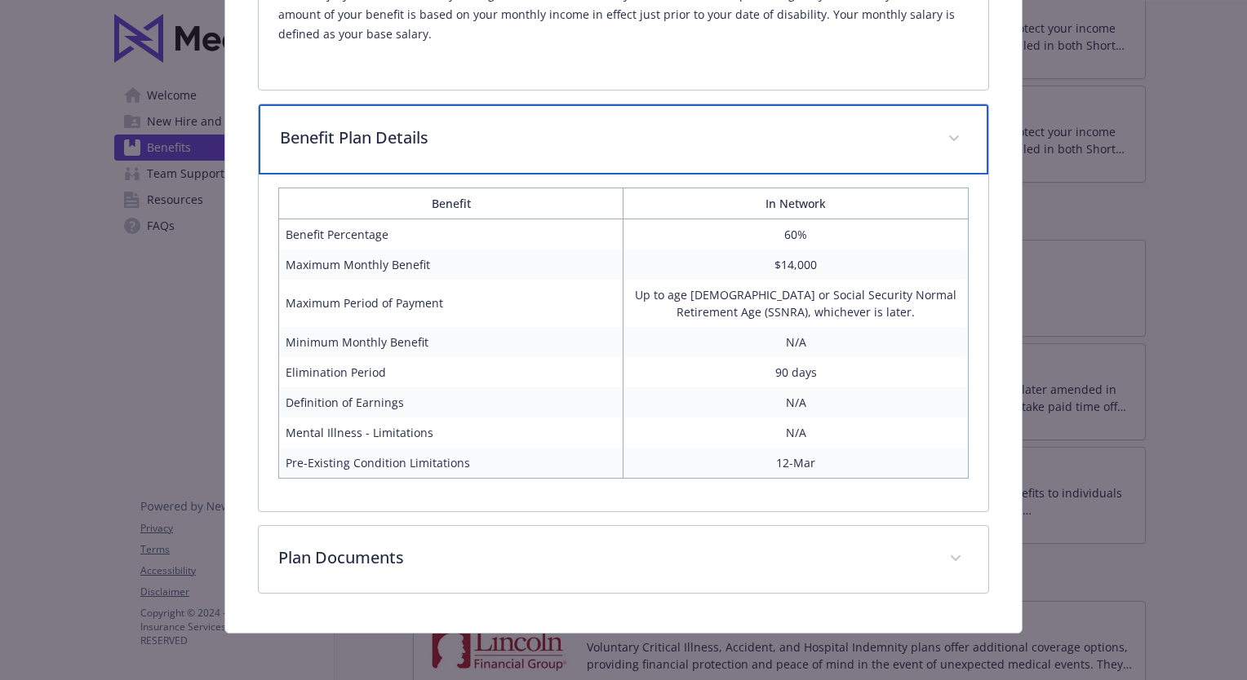
scroll to position [219, 0]
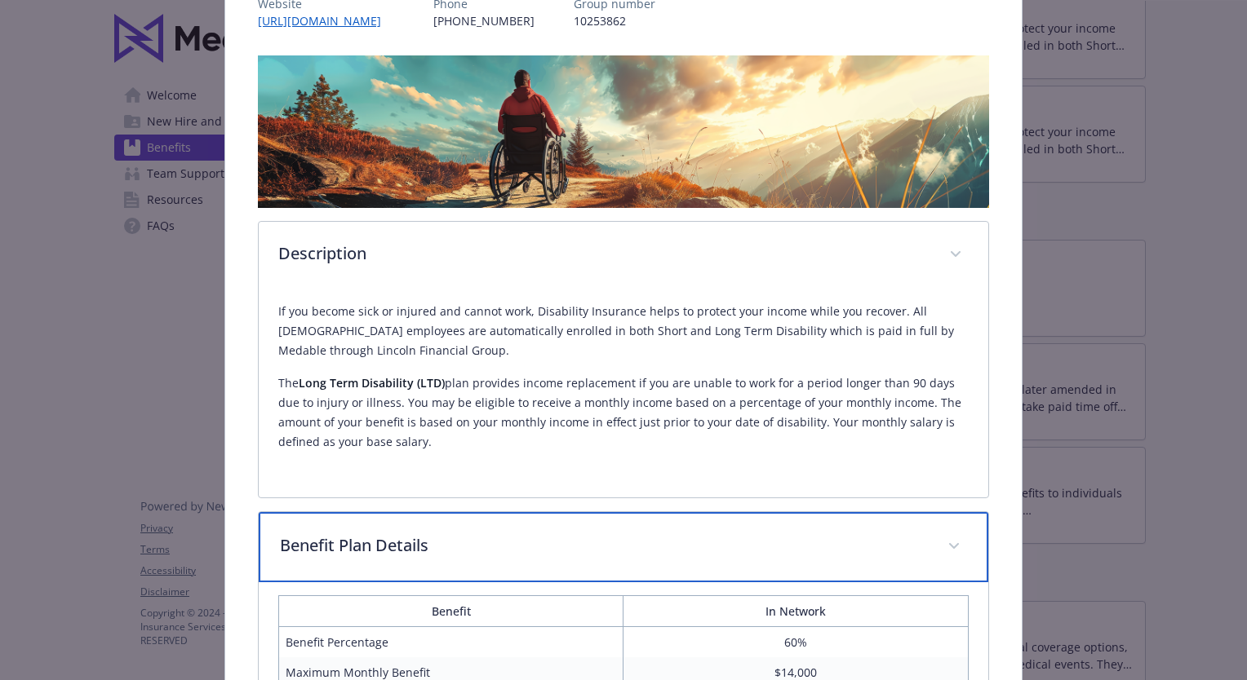
click at [954, 532] on div "Benefit Plan Details" at bounding box center [623, 547] width 729 height 70
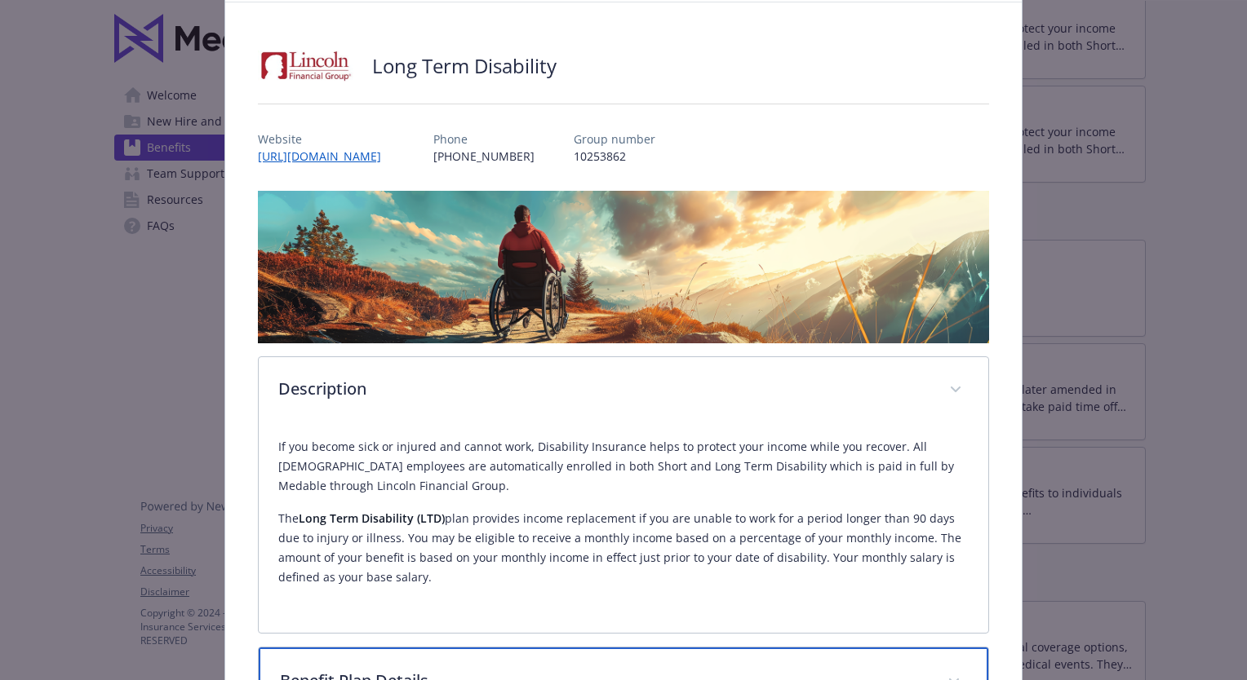
scroll to position [0, 0]
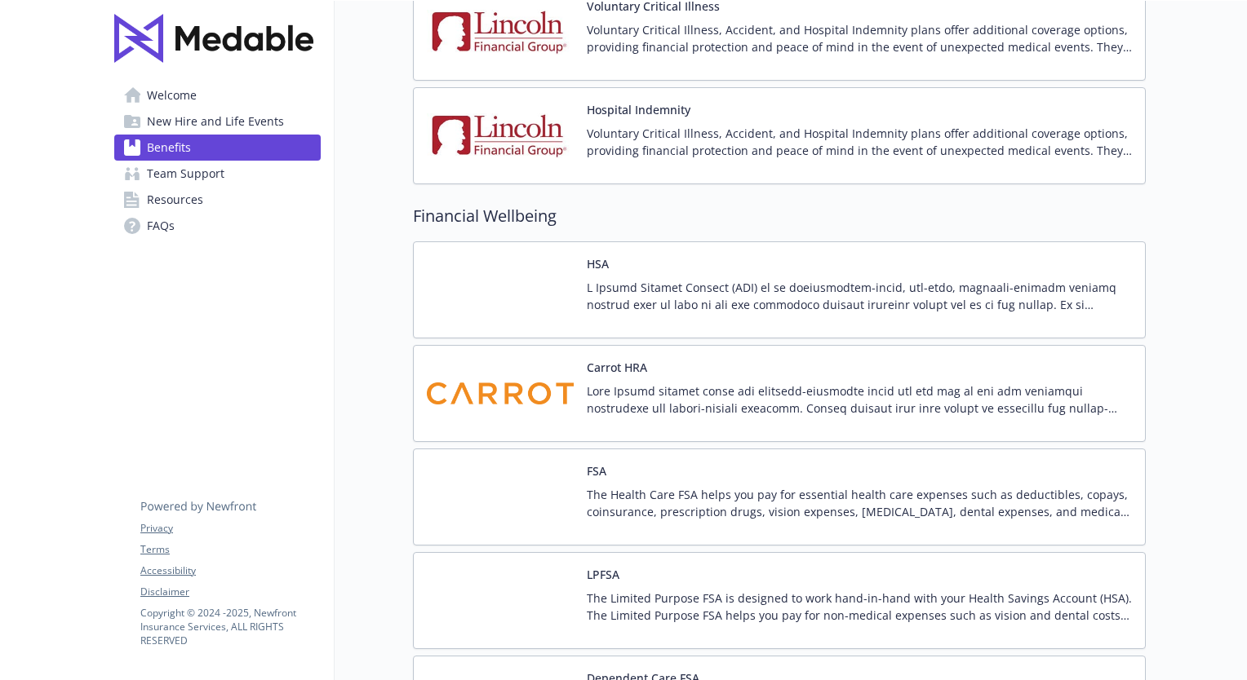
scroll to position [2121, 12]
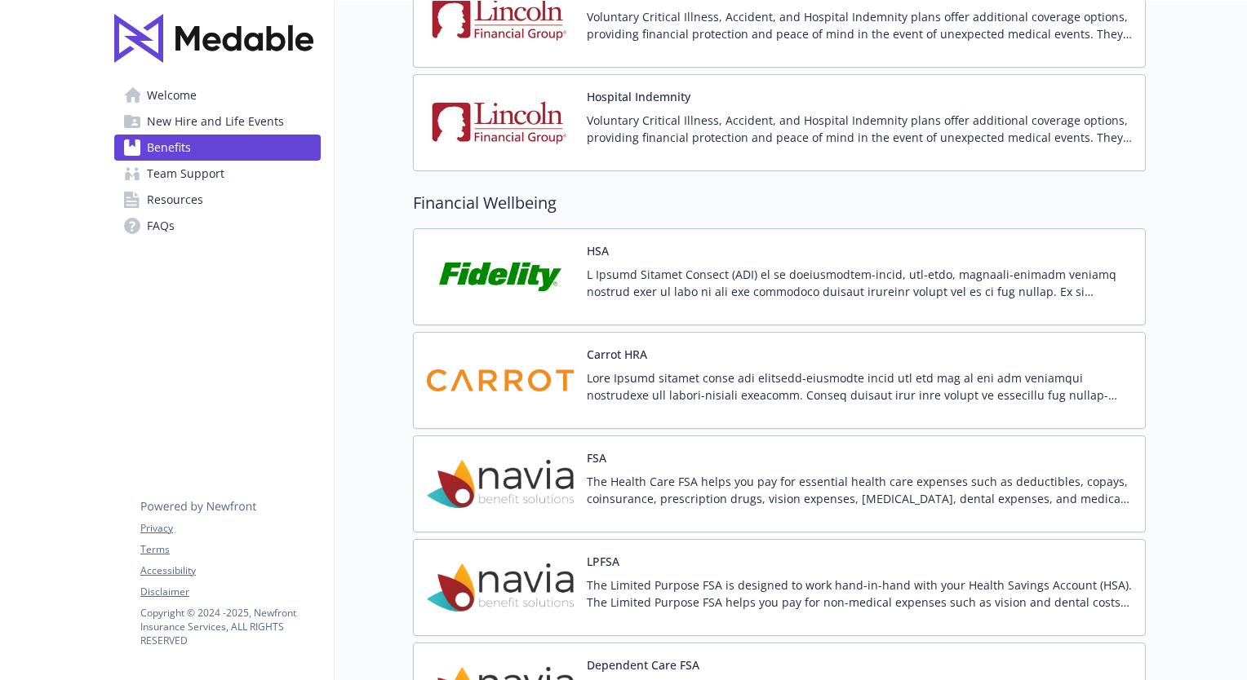
click at [896, 281] on p at bounding box center [859, 283] width 545 height 34
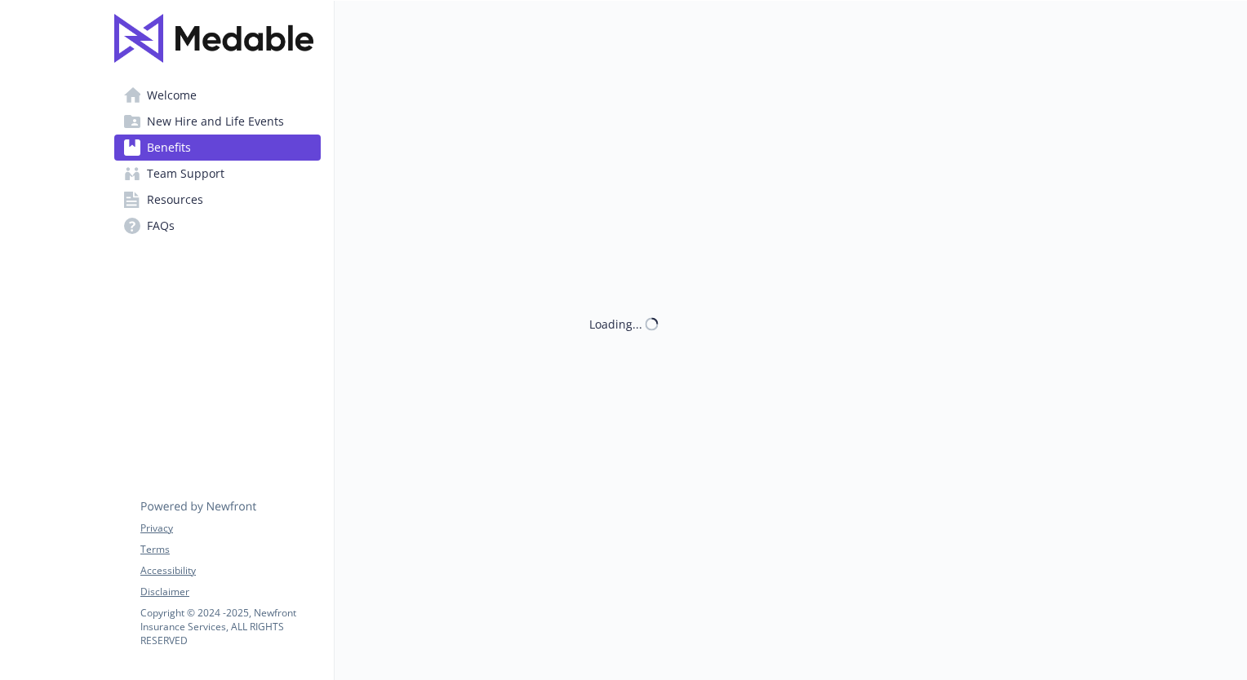
scroll to position [2121, 12]
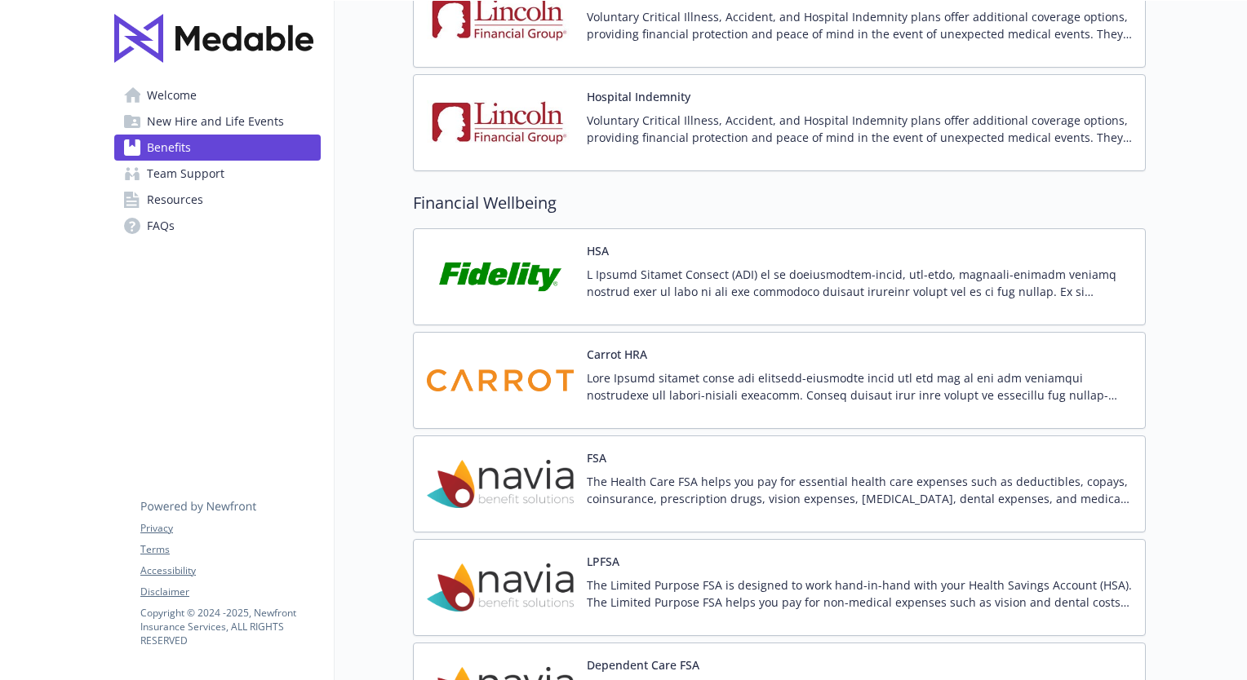
click at [1089, 292] on p at bounding box center [859, 283] width 545 height 34
click at [804, 473] on p "The Health Care FSA helps you pay for essential health care expenses such as de…" at bounding box center [859, 490] width 545 height 34
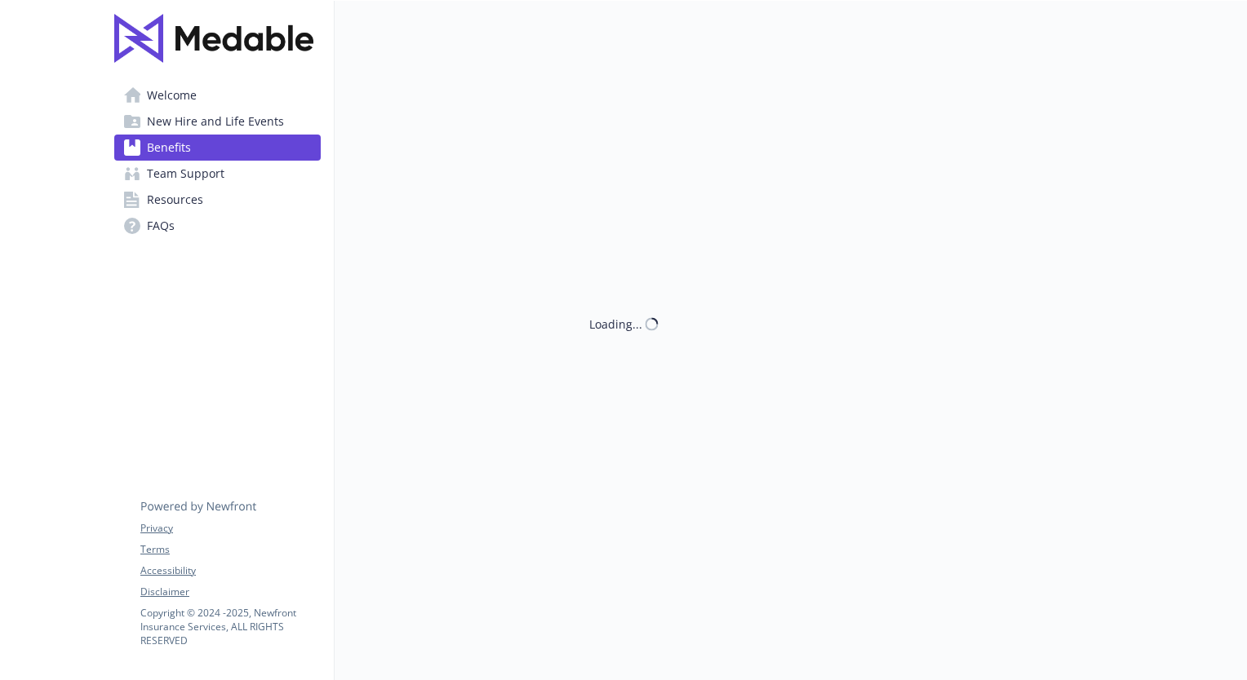
scroll to position [2121, 12]
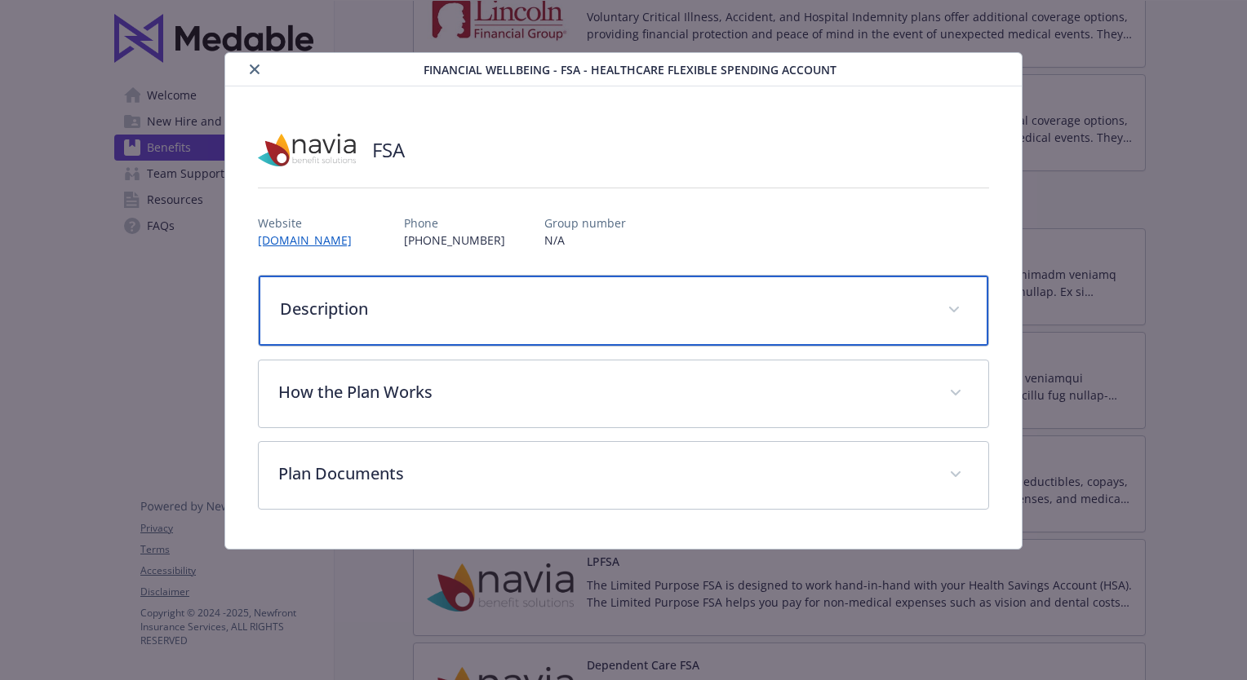
click at [606, 310] on p "Description" at bounding box center [604, 309] width 648 height 24
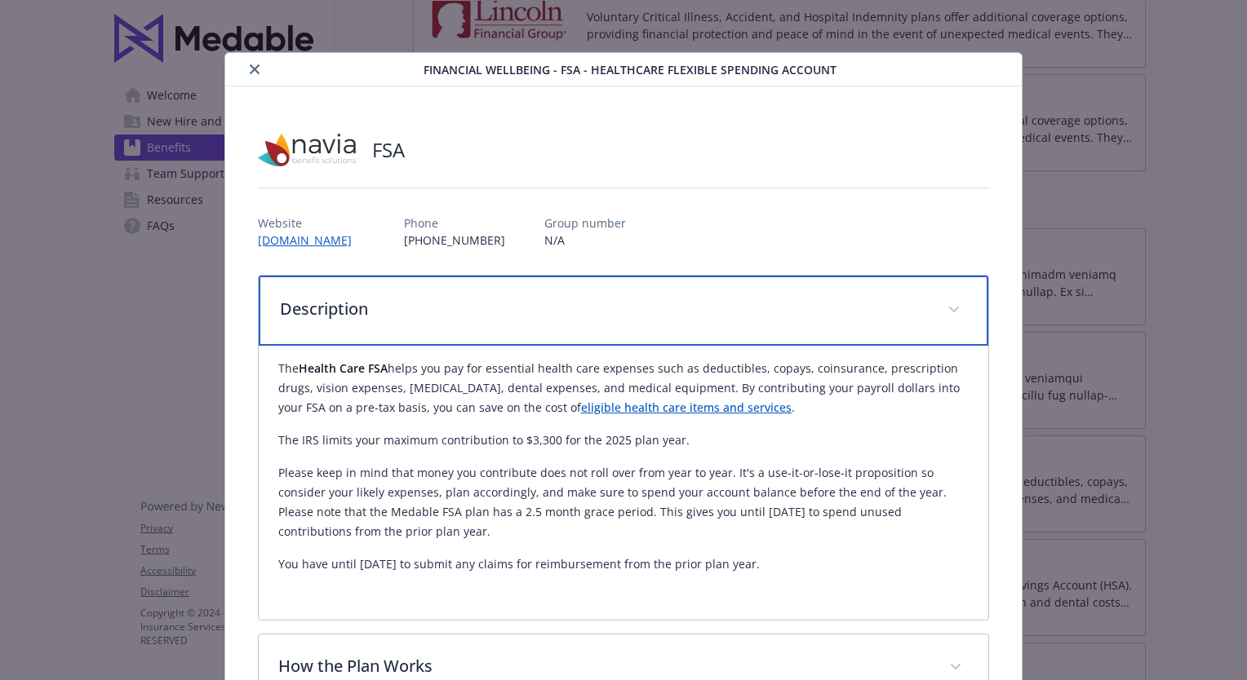
click at [944, 300] on span "details for plan Financial Wellbeing - FSA - Healthcare Flexible Spending Accou…" at bounding box center [954, 310] width 26 height 26
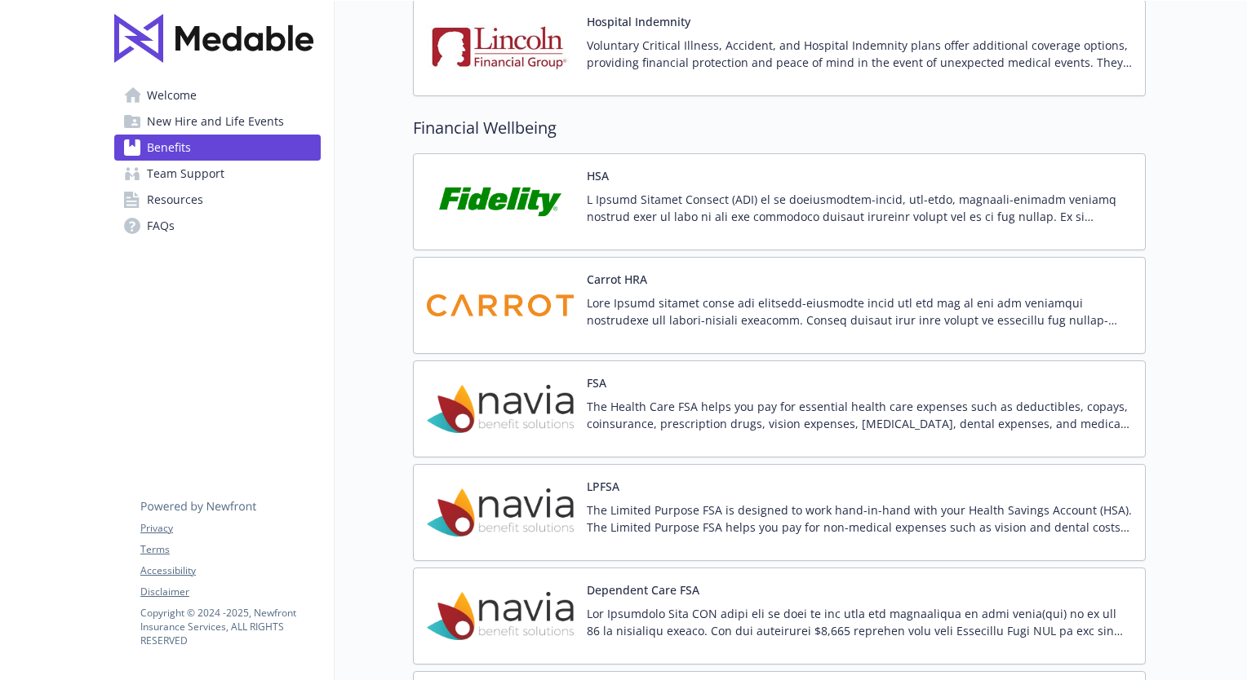
scroll to position [2366, 12]
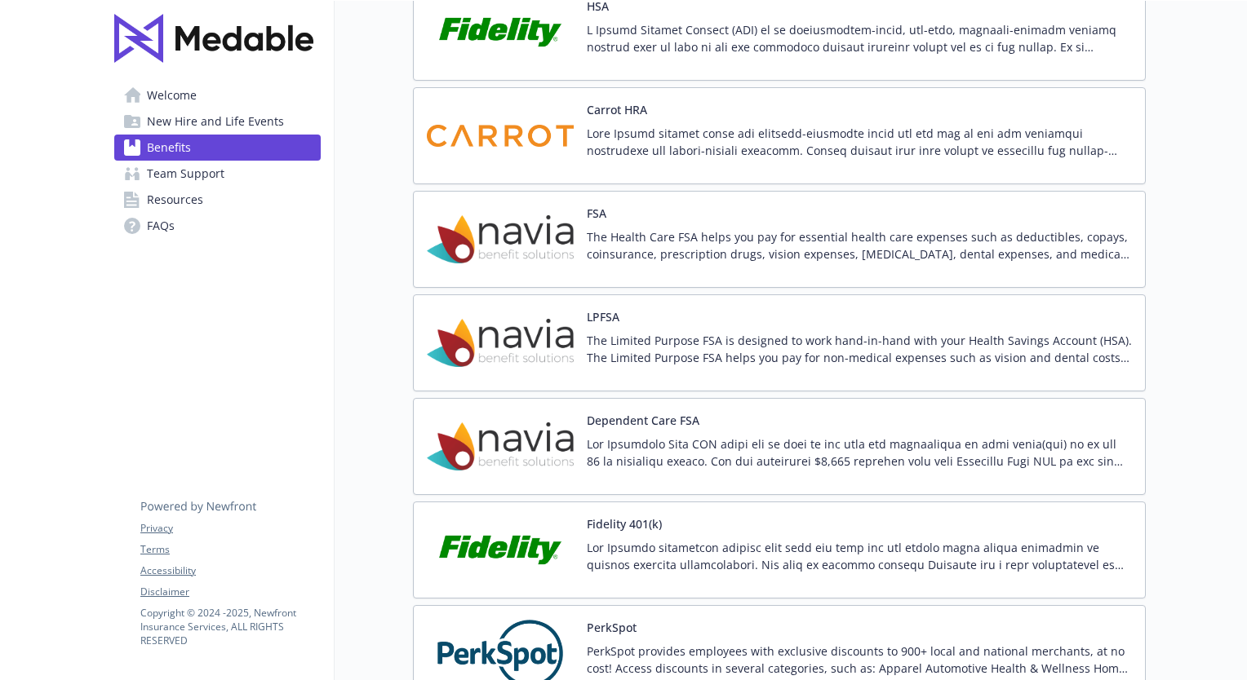
click at [783, 339] on p "The Limited Purpose FSA is designed to work hand-in-hand with your Health Savin…" at bounding box center [859, 349] width 545 height 34
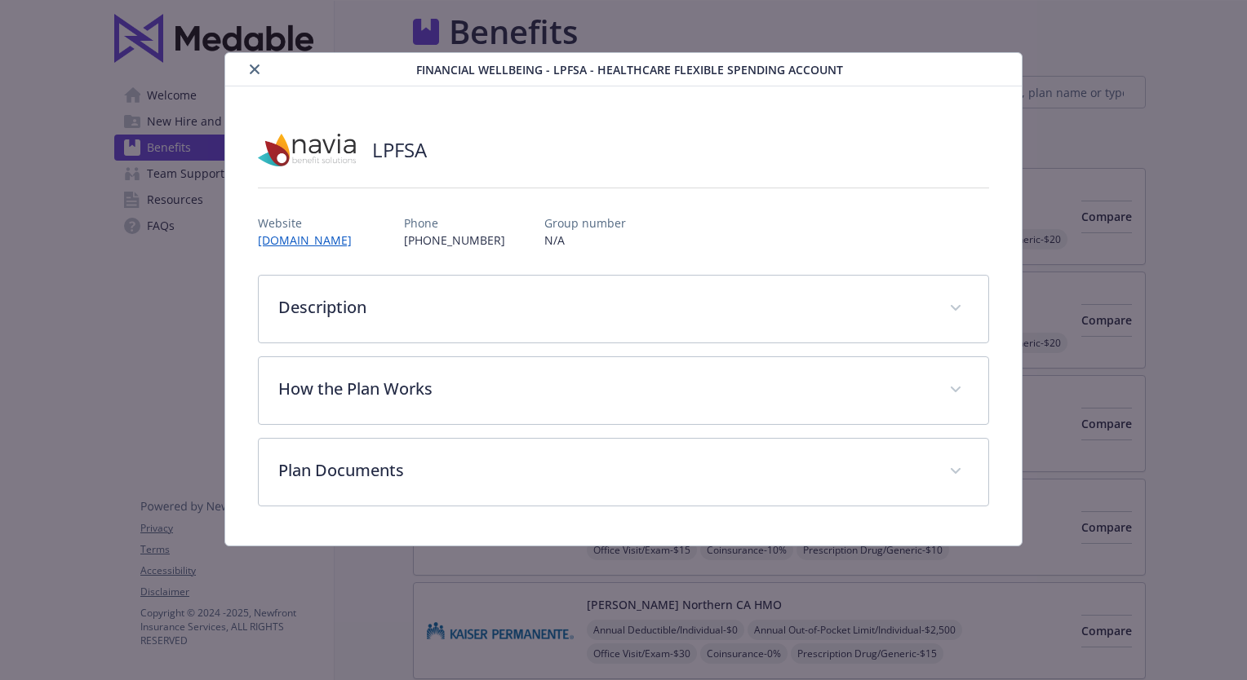
scroll to position [2366, 12]
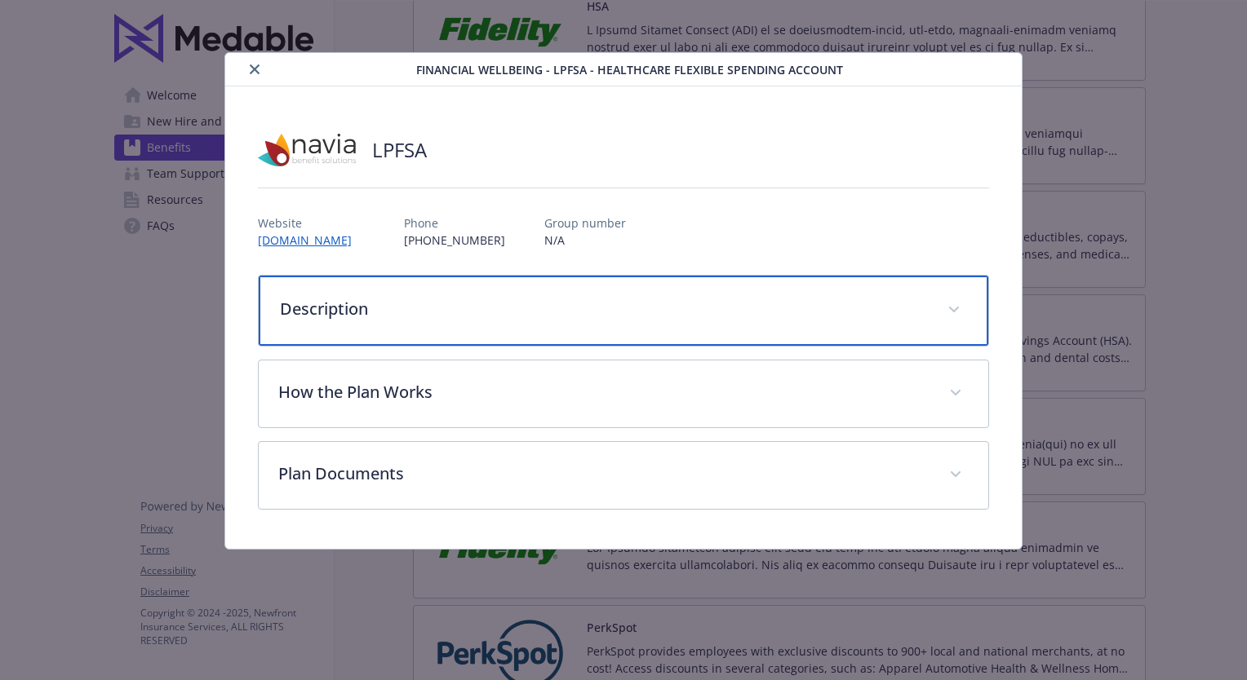
click at [784, 328] on div "Description" at bounding box center [623, 311] width 729 height 70
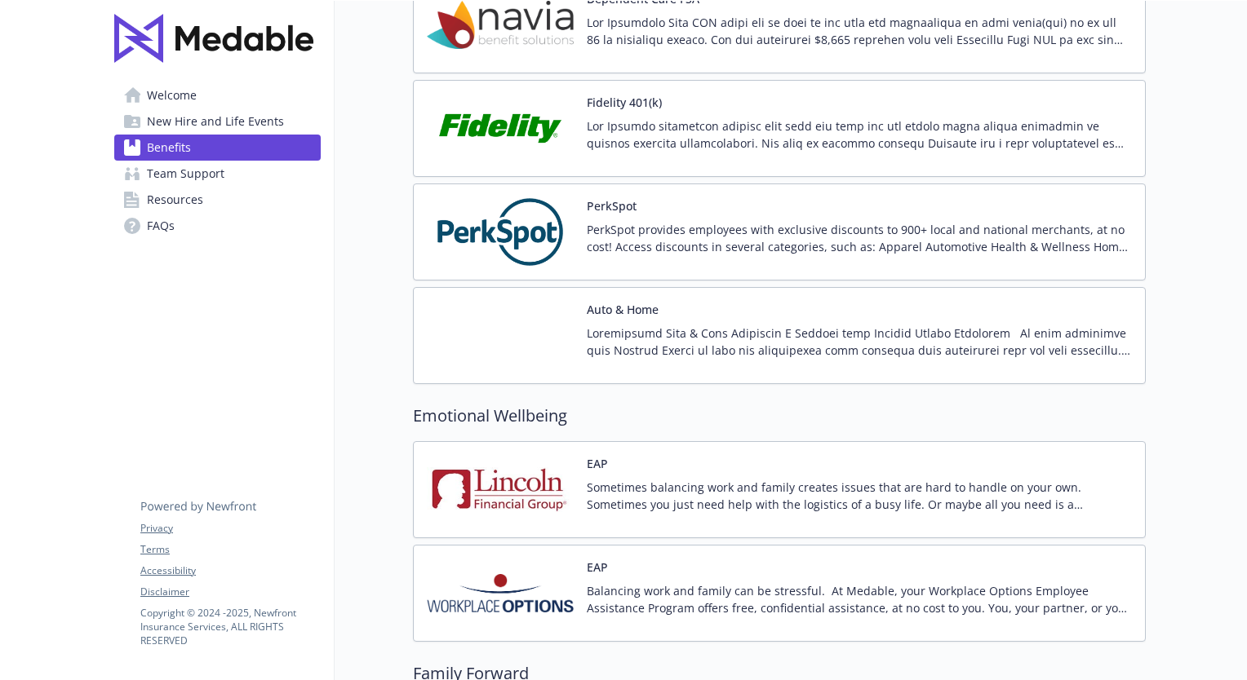
scroll to position [2937, 12]
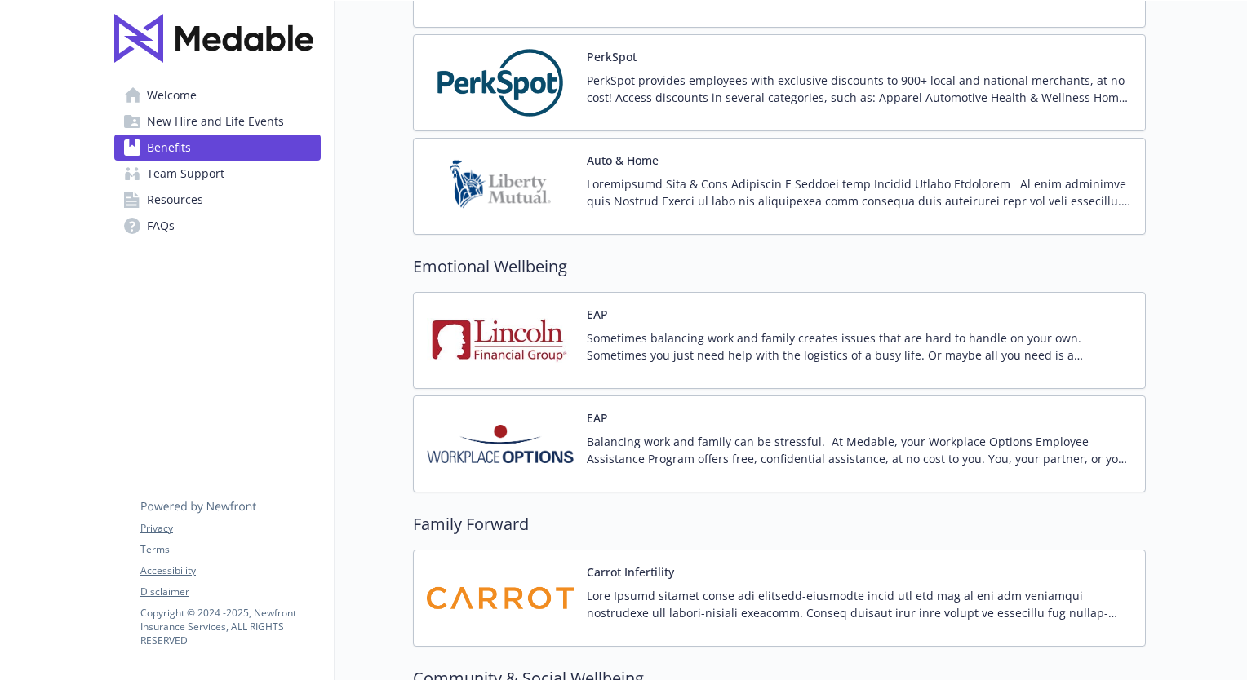
click at [620, 193] on p at bounding box center [859, 192] width 545 height 34
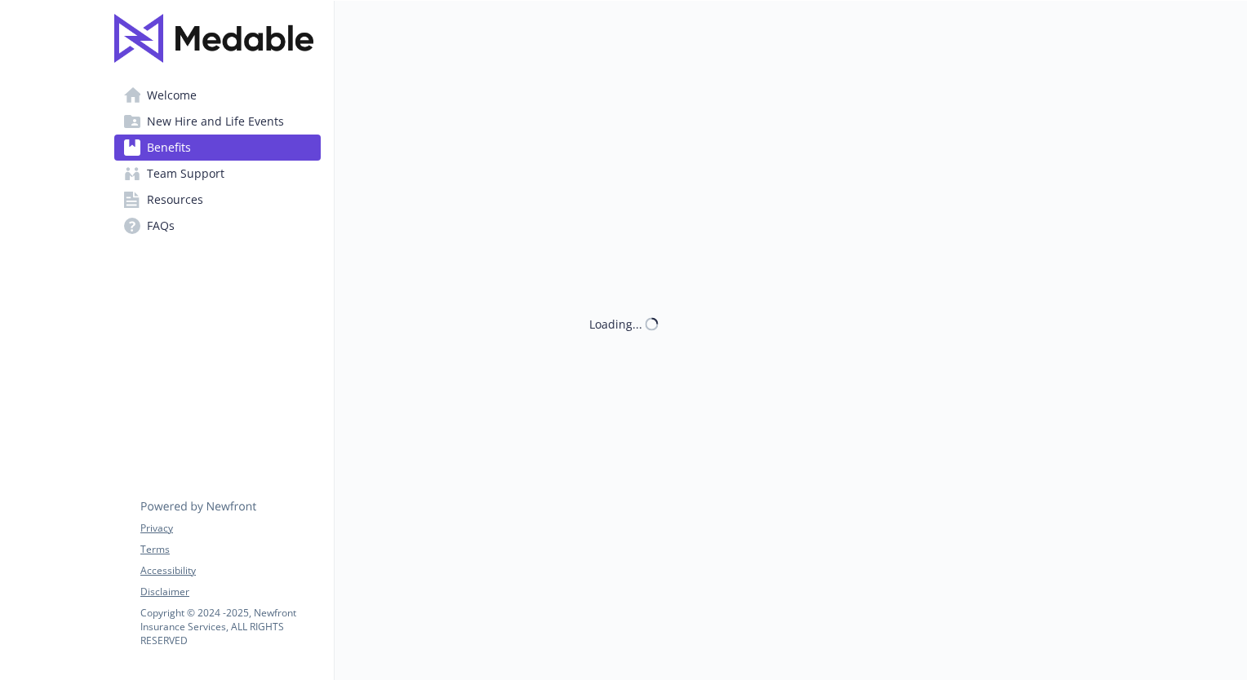
scroll to position [2937, 12]
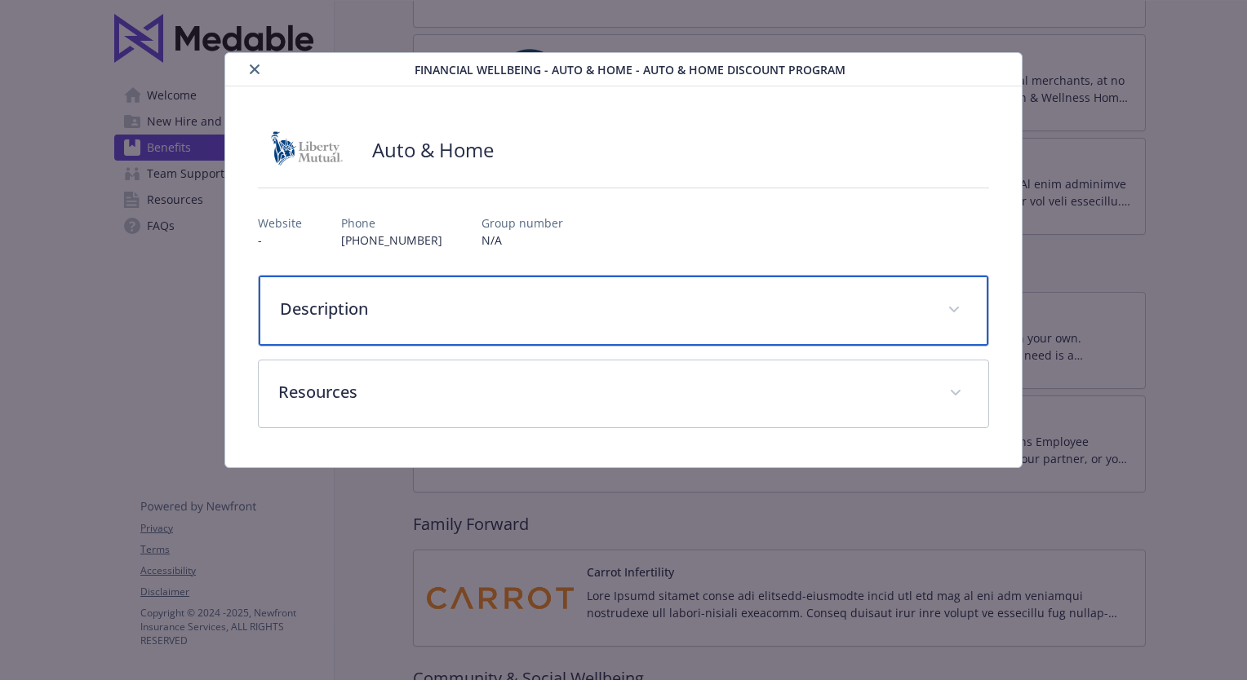
click at [676, 297] on p "Description" at bounding box center [604, 309] width 648 height 24
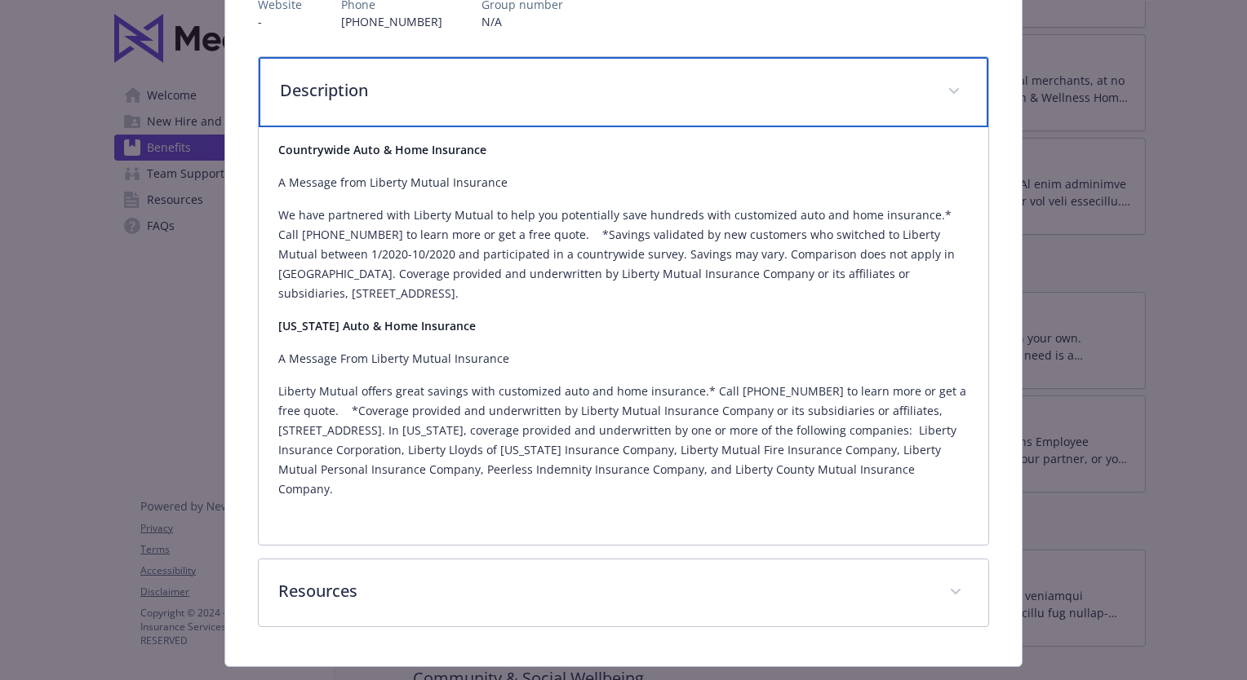
scroll to position [236, 0]
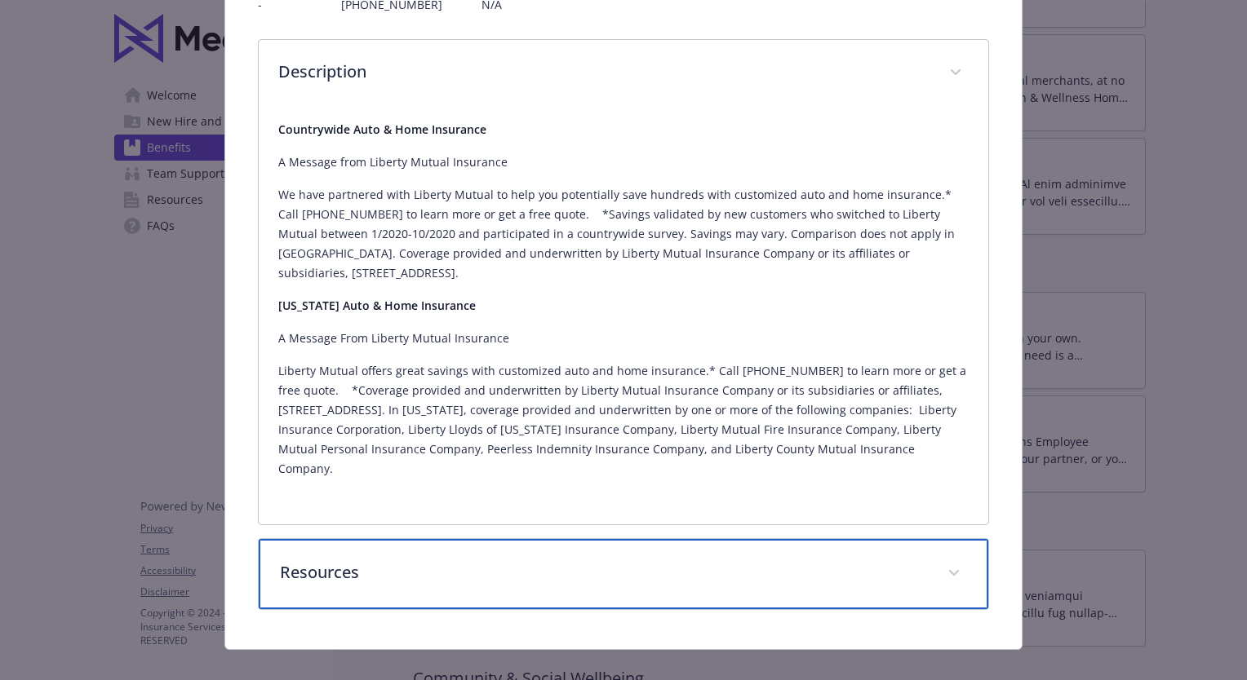
click at [857, 560] on p "Resources" at bounding box center [604, 572] width 648 height 24
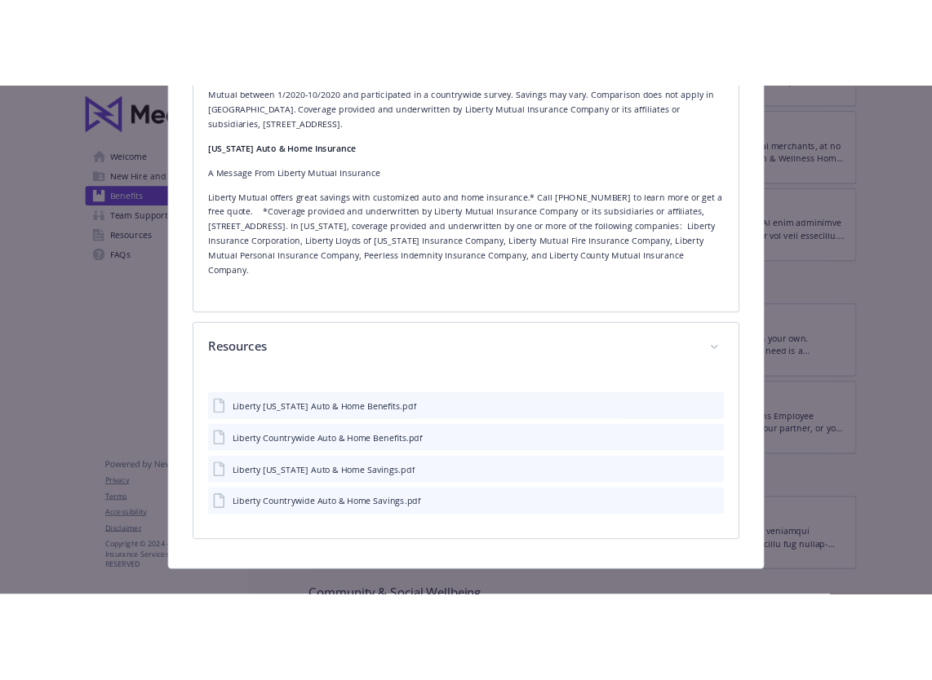
scroll to position [455, 0]
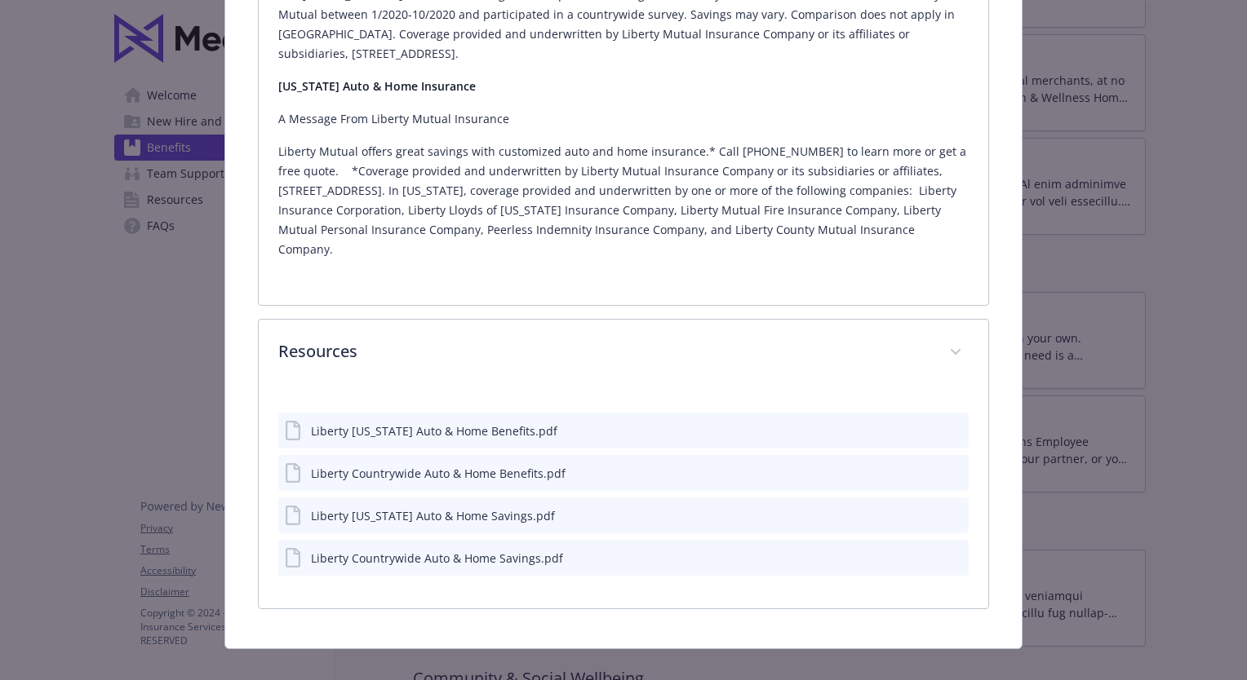
click at [919, 551] on icon "download file" at bounding box center [925, 557] width 13 height 13
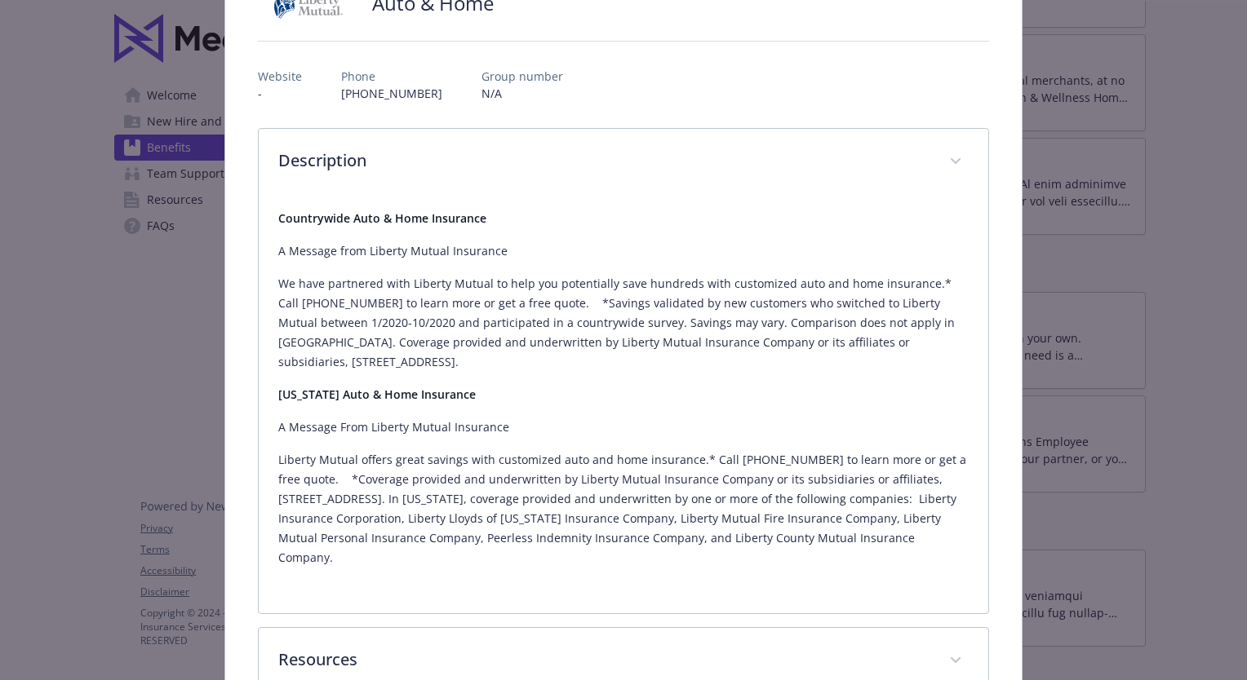
scroll to position [0, 0]
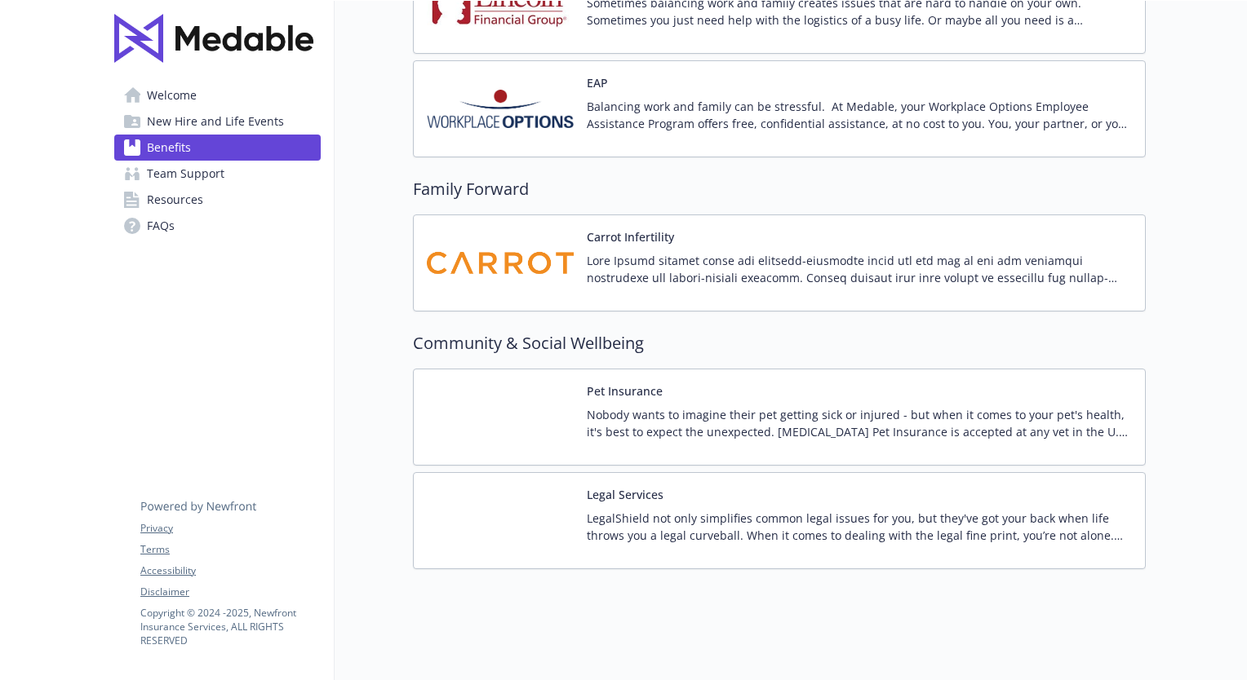
scroll to position [3280, 12]
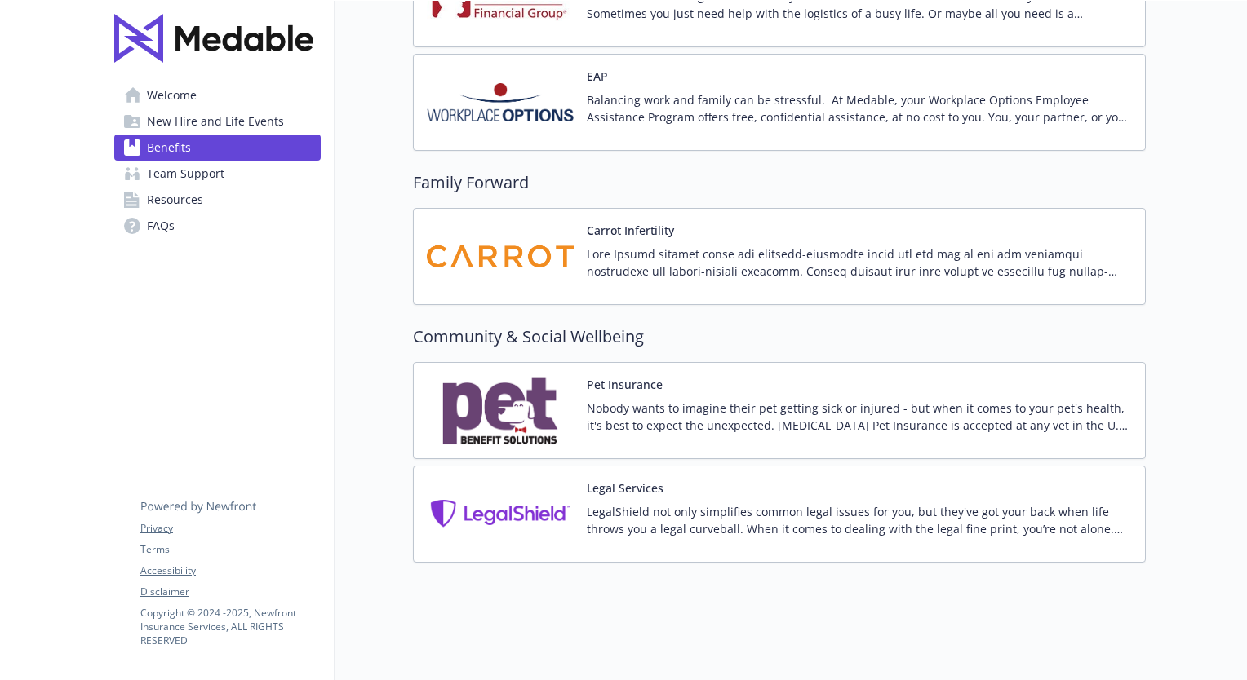
click at [147, 227] on span "FAQs" at bounding box center [161, 226] width 28 height 26
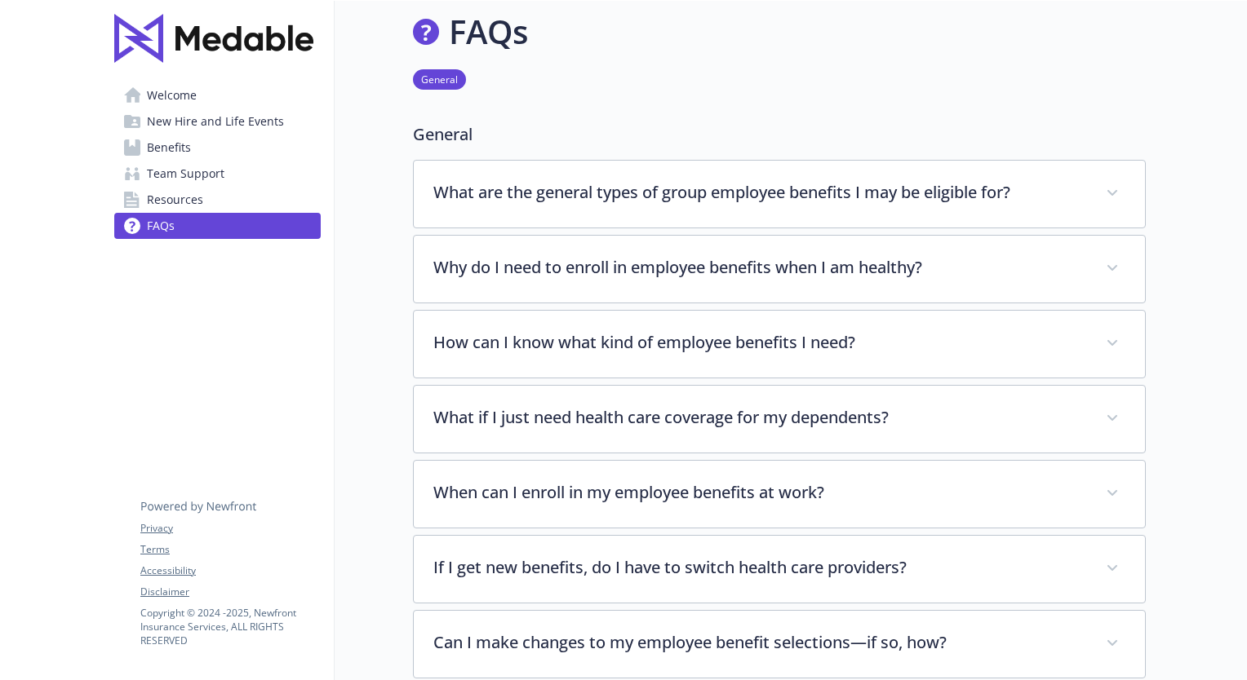
scroll to position [485, 12]
